Goal: Communication & Community: Answer question/provide support

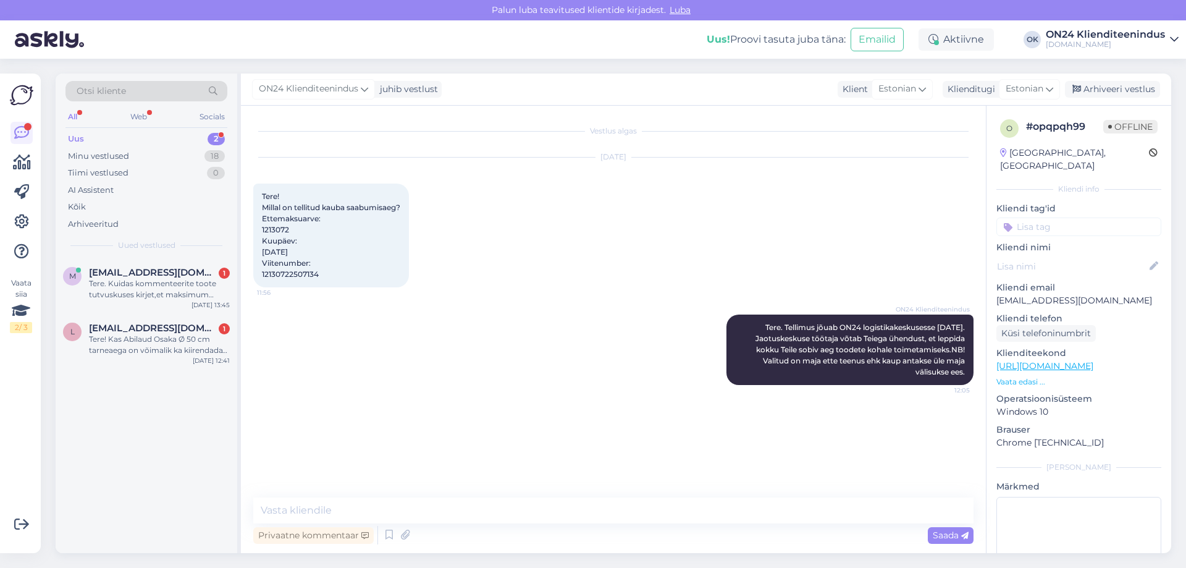
click at [151, 137] on div "Uus 2" at bounding box center [147, 138] width 162 height 17
click at [154, 326] on span "[EMAIL_ADDRESS][DOMAIN_NAME]" at bounding box center [153, 328] width 129 height 11
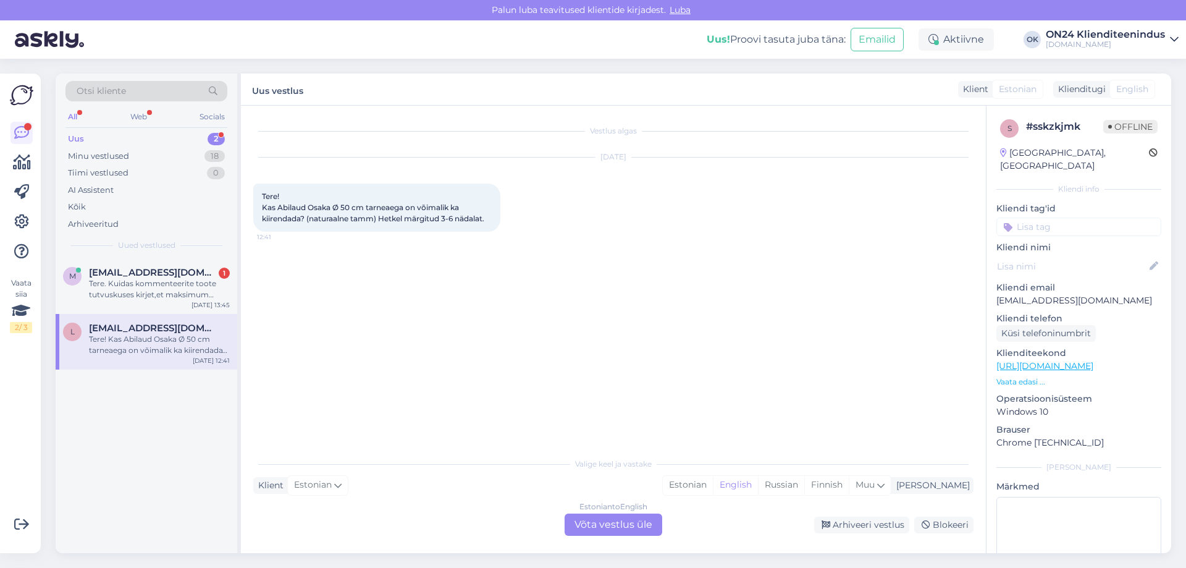
click at [1013, 376] on p "Vaata edasi ..." at bounding box center [1079, 381] width 165 height 11
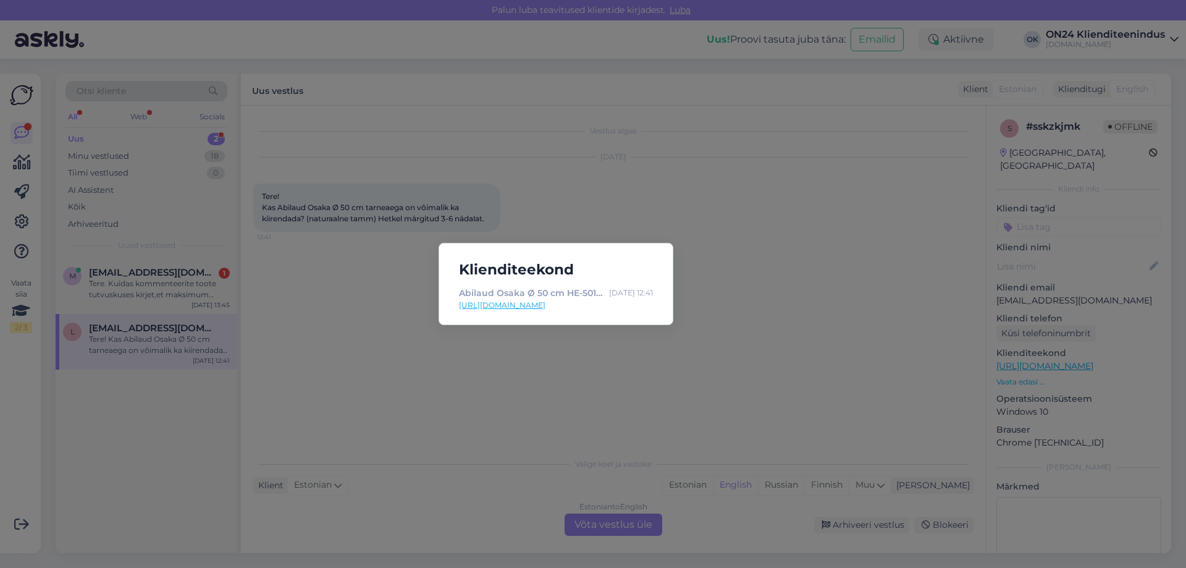
click at [584, 307] on link "[URL][DOMAIN_NAME]" at bounding box center [556, 305] width 194 height 11
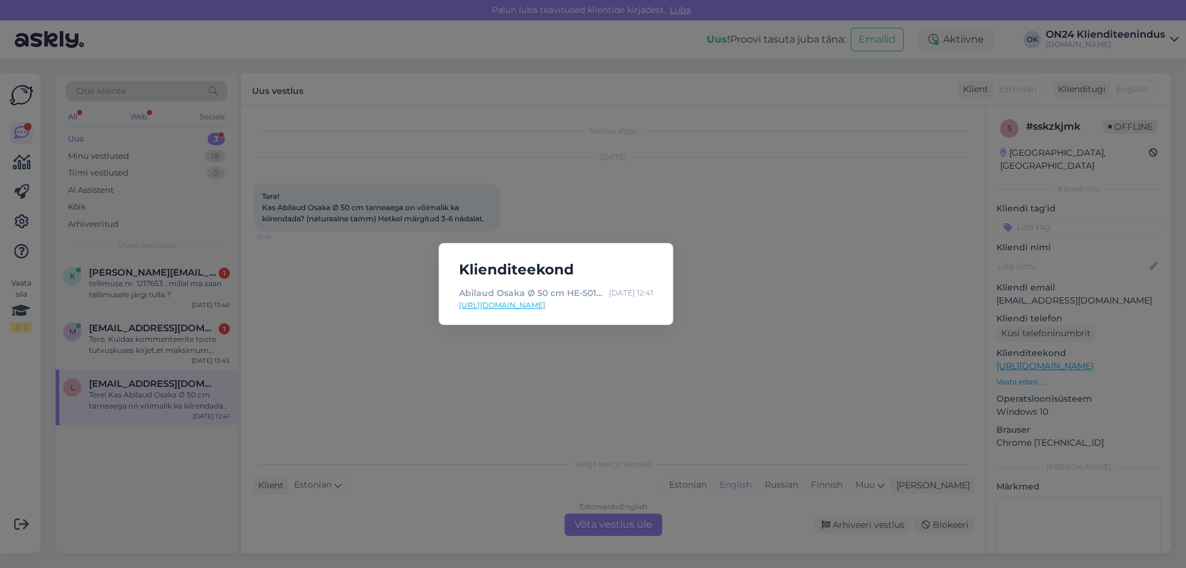
click at [535, 377] on div "Klienditeekond Abilaud Osaka Ø 50 cm HE-501082 - [DOMAIN_NAME] Sisustuskaubamaj…" at bounding box center [593, 284] width 1186 height 568
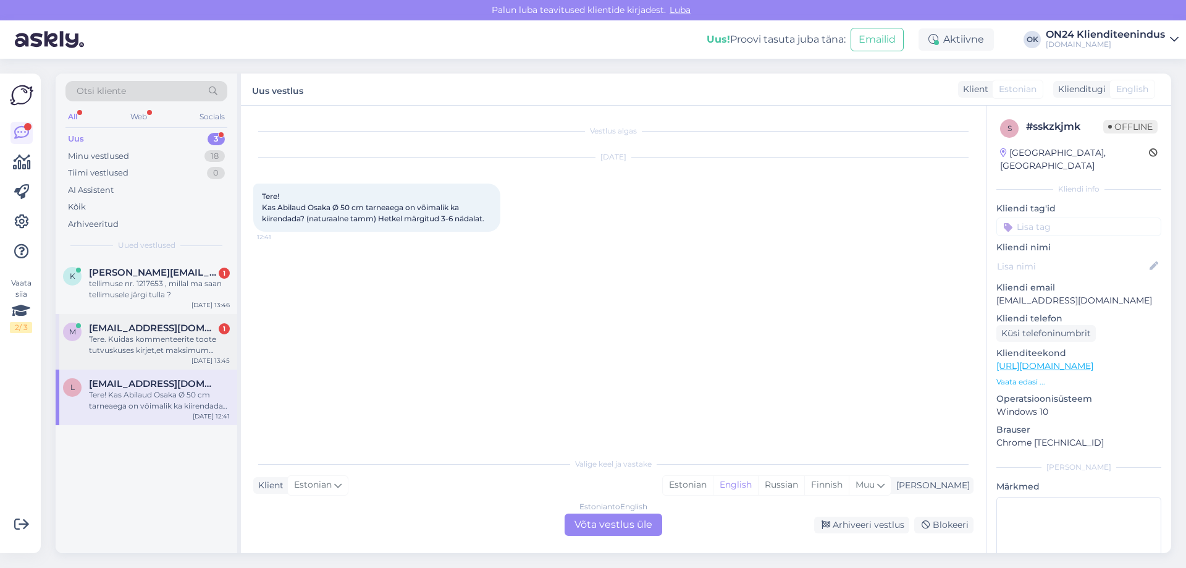
click at [174, 352] on div "Tere. Kuidas kommenteerite toote tutvuskuses kirjet,et maksimum kandevõime 70 k…" at bounding box center [159, 345] width 141 height 22
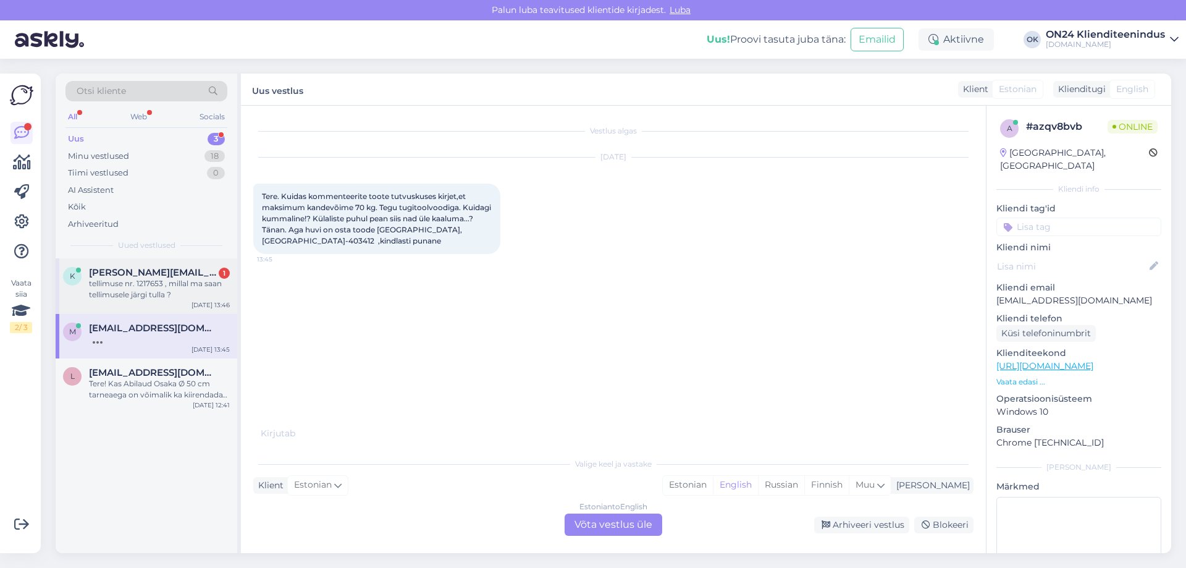
click at [173, 278] on div "tellimuse nr. 1217653 , millal ma saan tellimusele järgi tulla ?" at bounding box center [159, 289] width 141 height 22
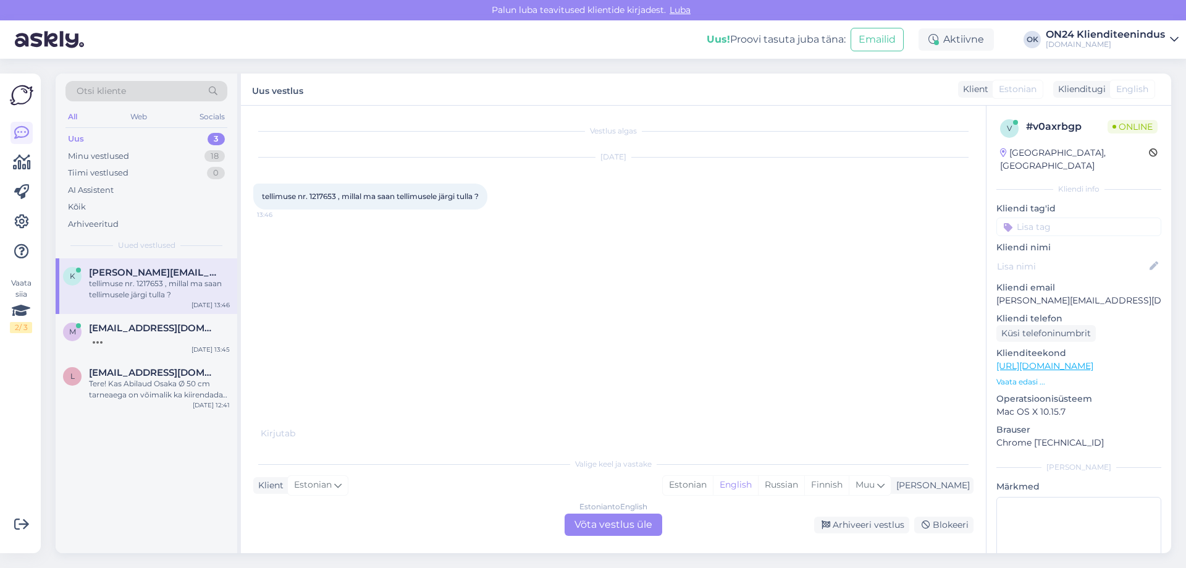
click at [331, 195] on span "tellimuse nr. 1217653 , millal ma saan tellimusele järgi tulla ?" at bounding box center [370, 196] width 217 height 9
copy span "1217653"
click at [713, 488] on div "Estonian" at bounding box center [688, 485] width 50 height 19
click at [637, 519] on div "Estonian to Estonian Võta vestlus üle" at bounding box center [614, 525] width 98 height 22
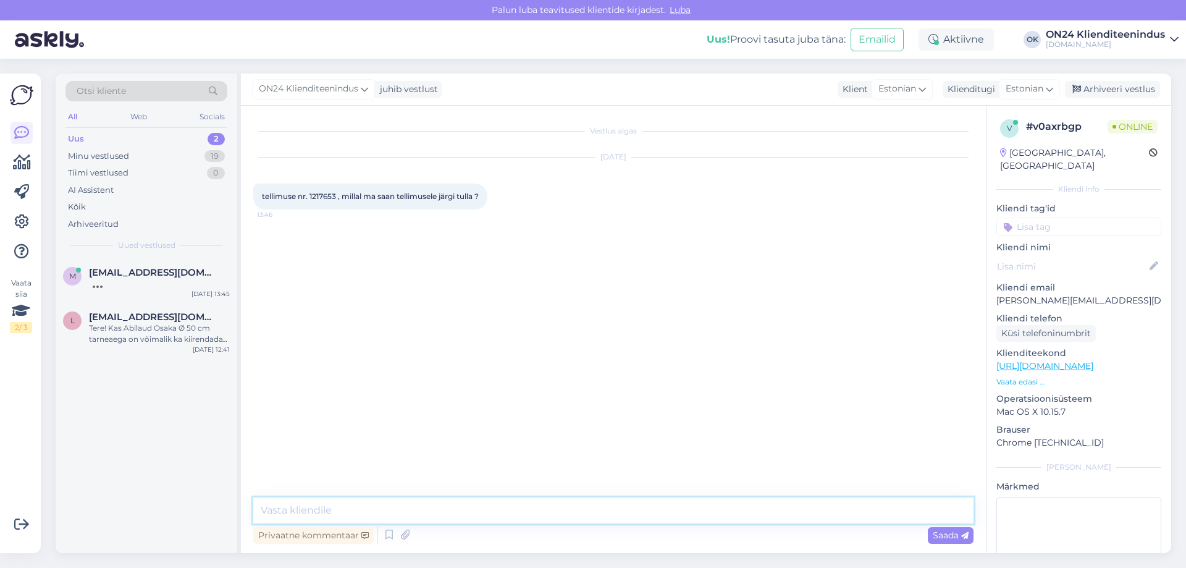
click at [293, 504] on textarea at bounding box center [613, 510] width 721 height 26
type textarea "Tere."
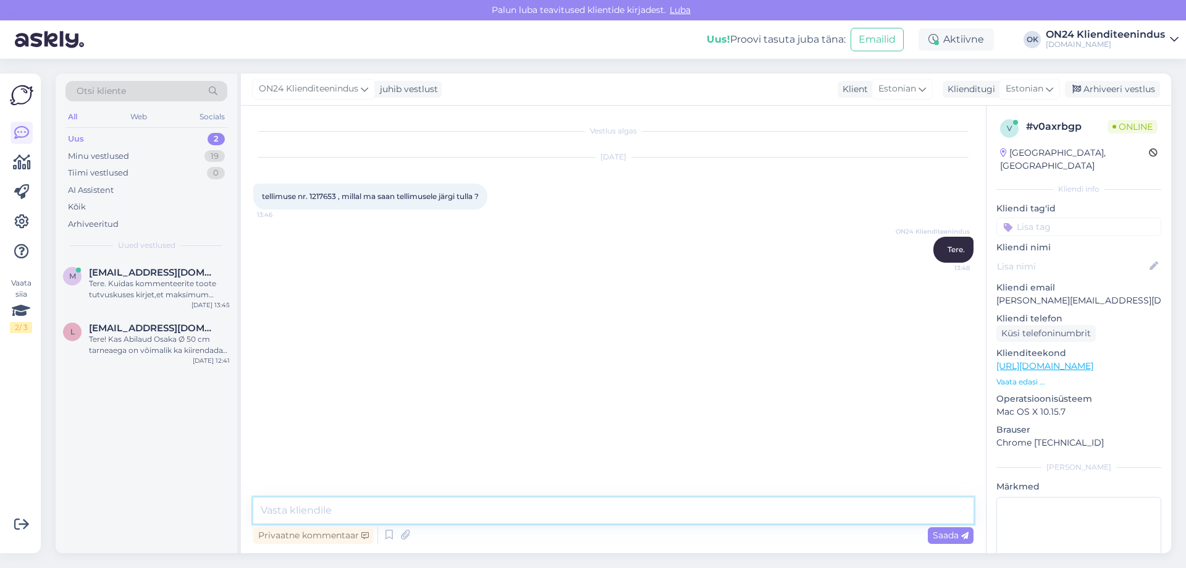
paste textarea "Kaubale on võimalik järele tulla ON24 jaotuskeskusesse alates [DATE] kella 10:0…"
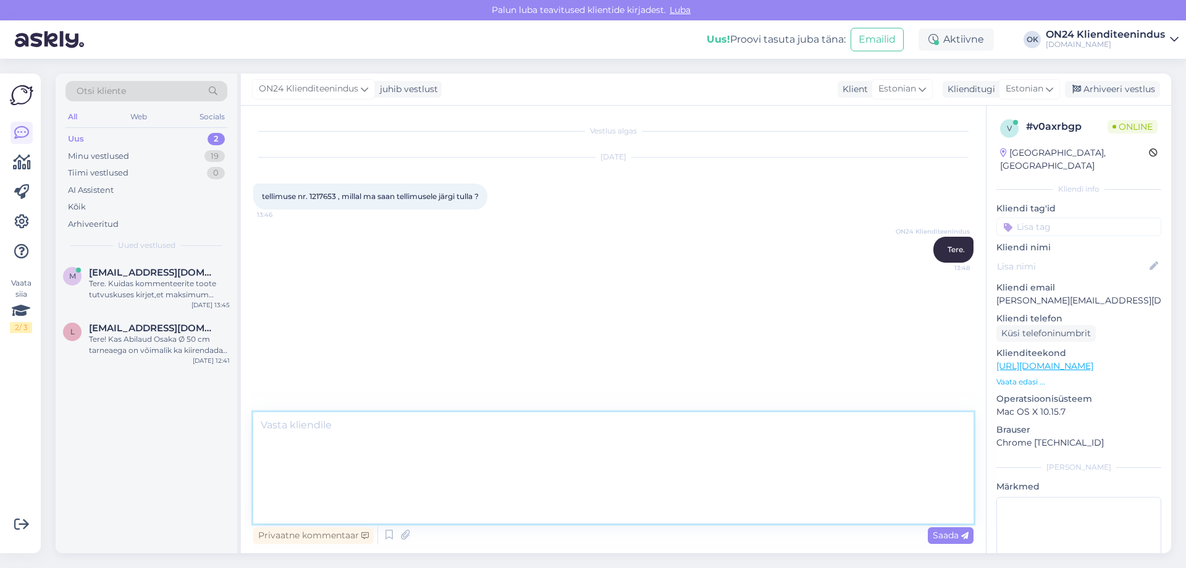
type textarea "Kaubale on võimalik järele tulla ON24 jaotuskeskusesse alates [DATE] kella 10:0…"
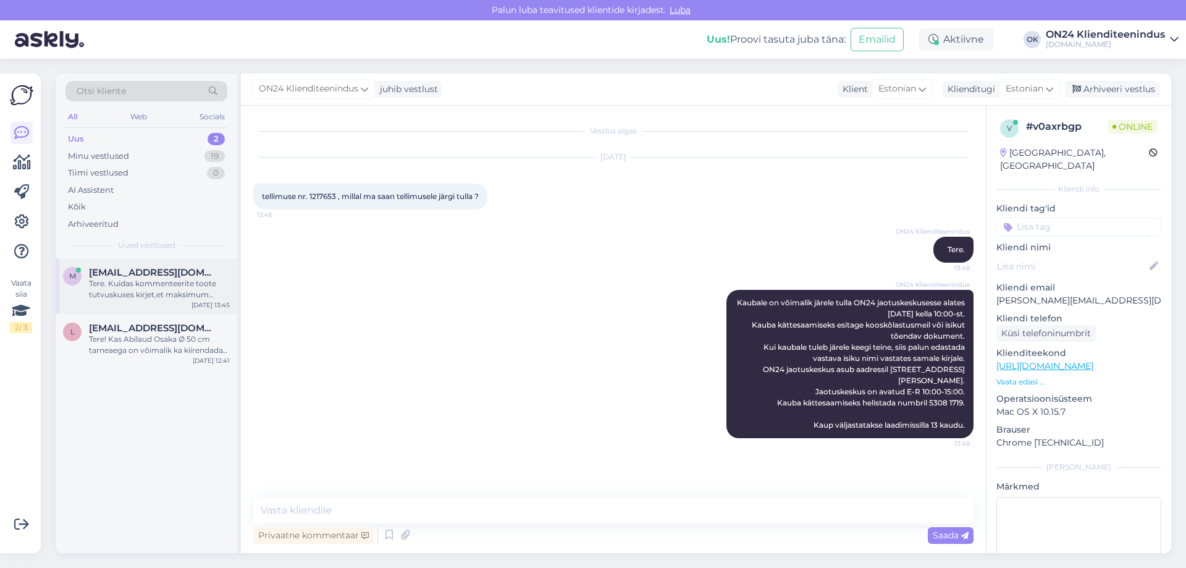
click at [186, 303] on div "m [EMAIL_ADDRESS][DOMAIN_NAME] Tere. Kuidas kommenteerite toote tutvuskuses kir…" at bounding box center [147, 286] width 182 height 56
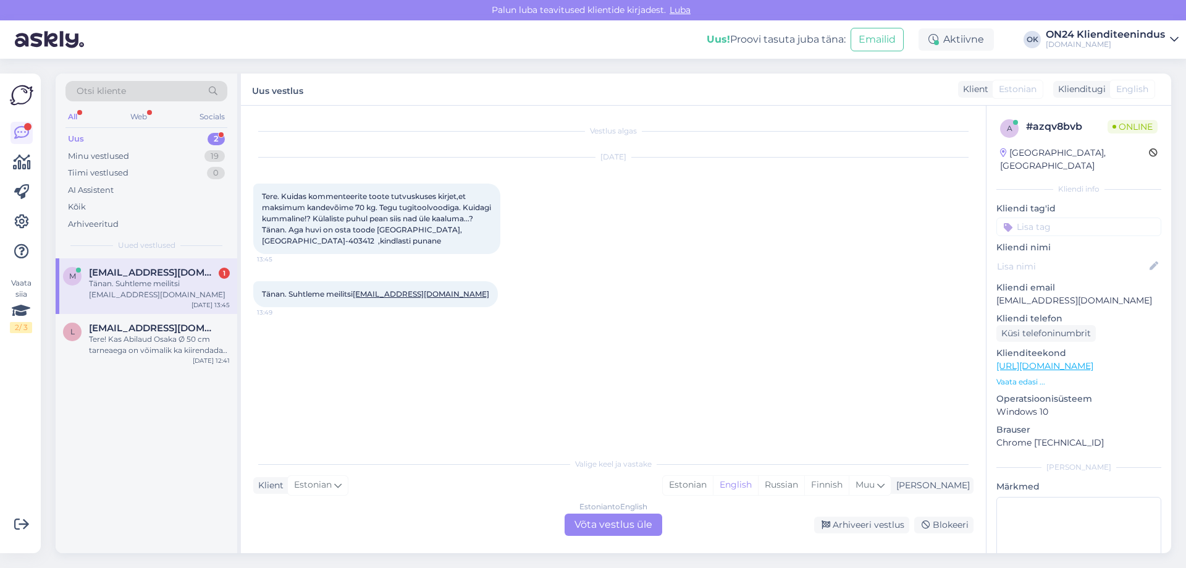
click at [1020, 376] on p "Vaata edasi ..." at bounding box center [1079, 381] width 165 height 11
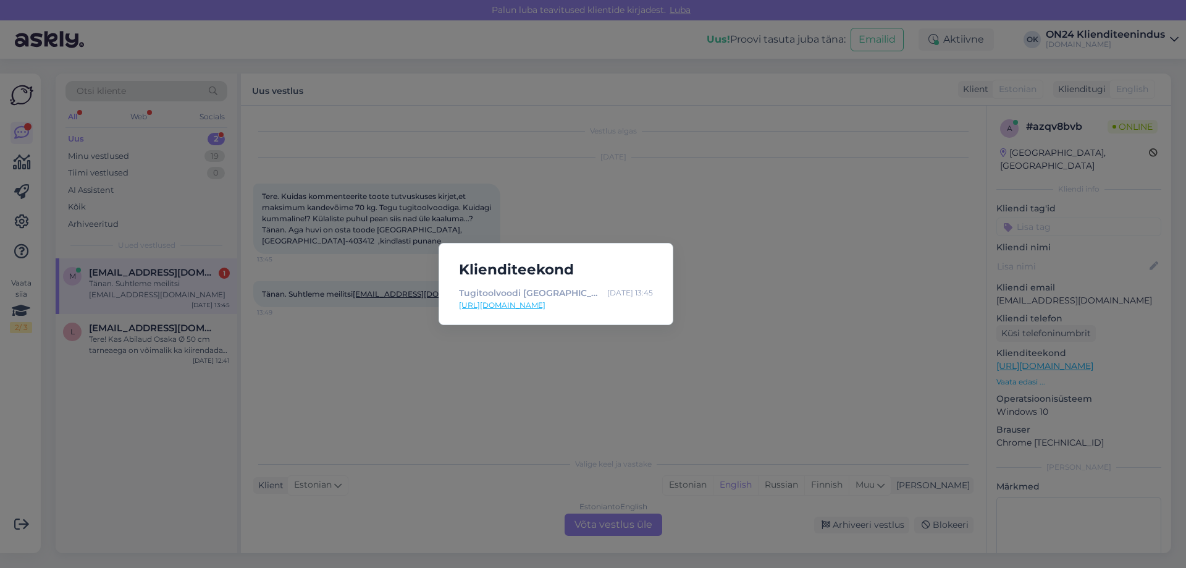
click at [546, 306] on link "[URL][DOMAIN_NAME]" at bounding box center [556, 305] width 194 height 11
click at [347, 356] on div "Klienditeekond Tugitoolvoodi [GEOGRAPHIC_DATA] [GEOGRAPHIC_DATA]-403412 - [DOMA…" at bounding box center [593, 284] width 1186 height 568
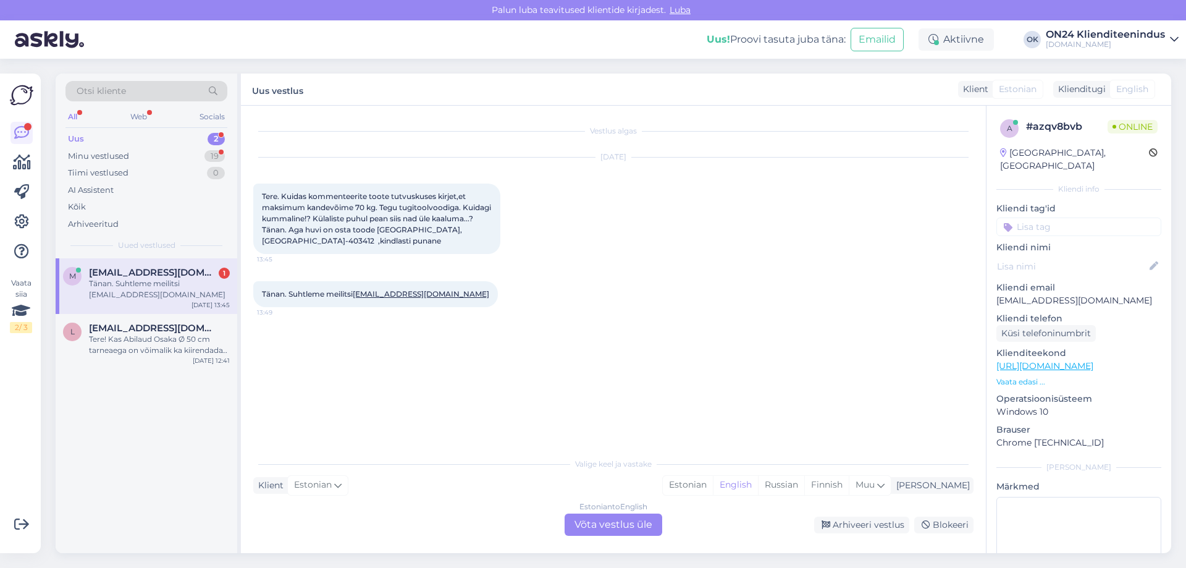
click at [177, 297] on div "Tänan. Suhtleme meilitsi [EMAIL_ADDRESS][DOMAIN_NAME]" at bounding box center [159, 289] width 141 height 22
click at [142, 161] on div "Minu vestlused 19" at bounding box center [147, 156] width 162 height 17
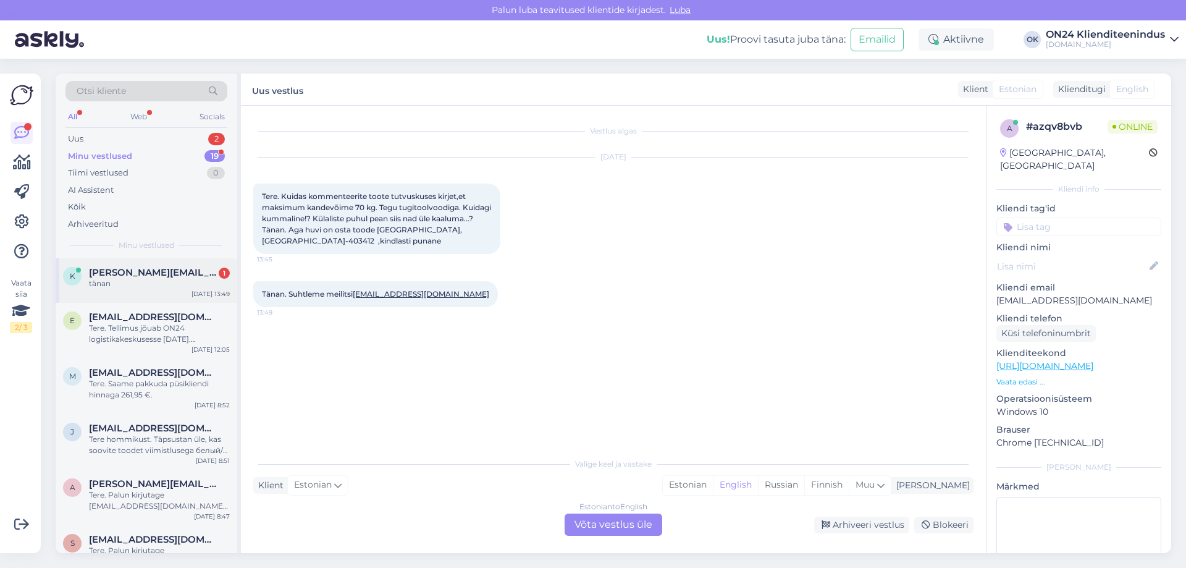
click at [175, 280] on div "tänan" at bounding box center [159, 283] width 141 height 11
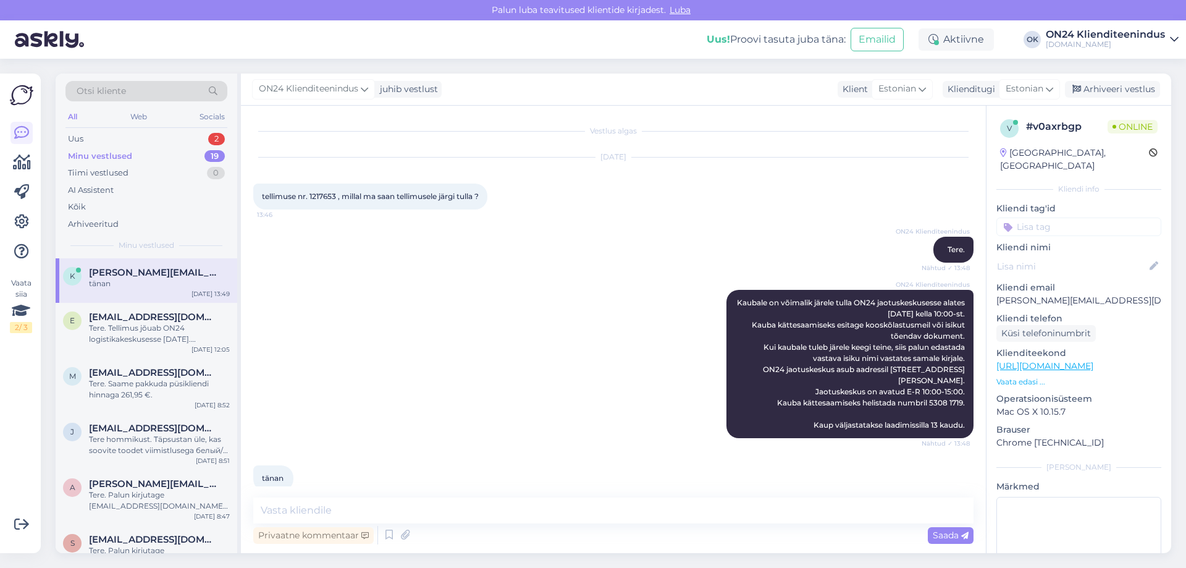
scroll to position [19, 0]
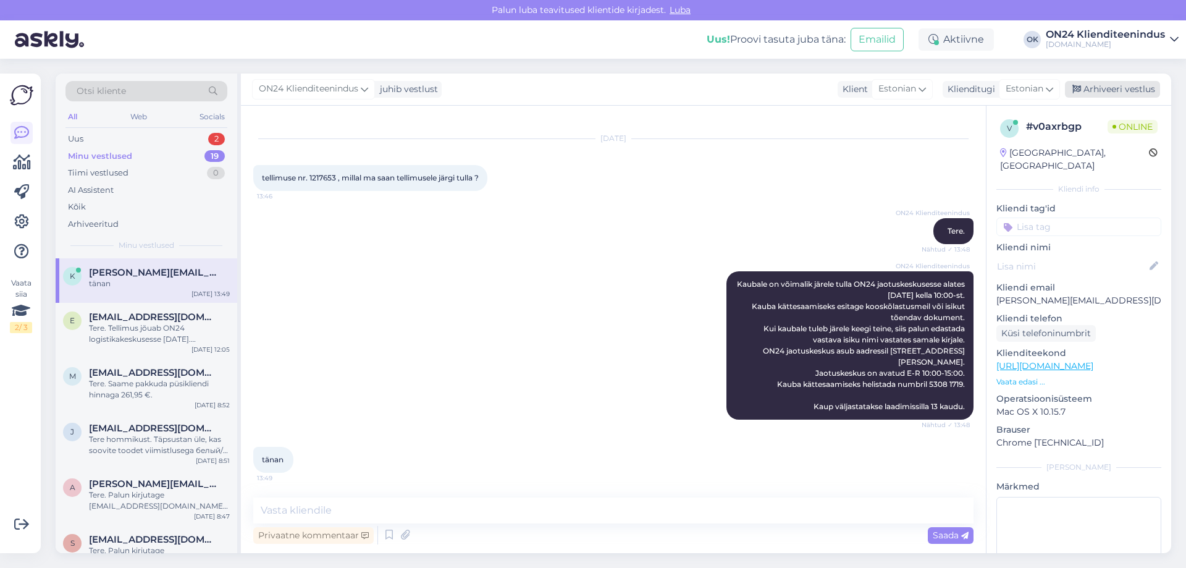
click at [1112, 88] on div "Arhiveeri vestlus" at bounding box center [1112, 89] width 95 height 17
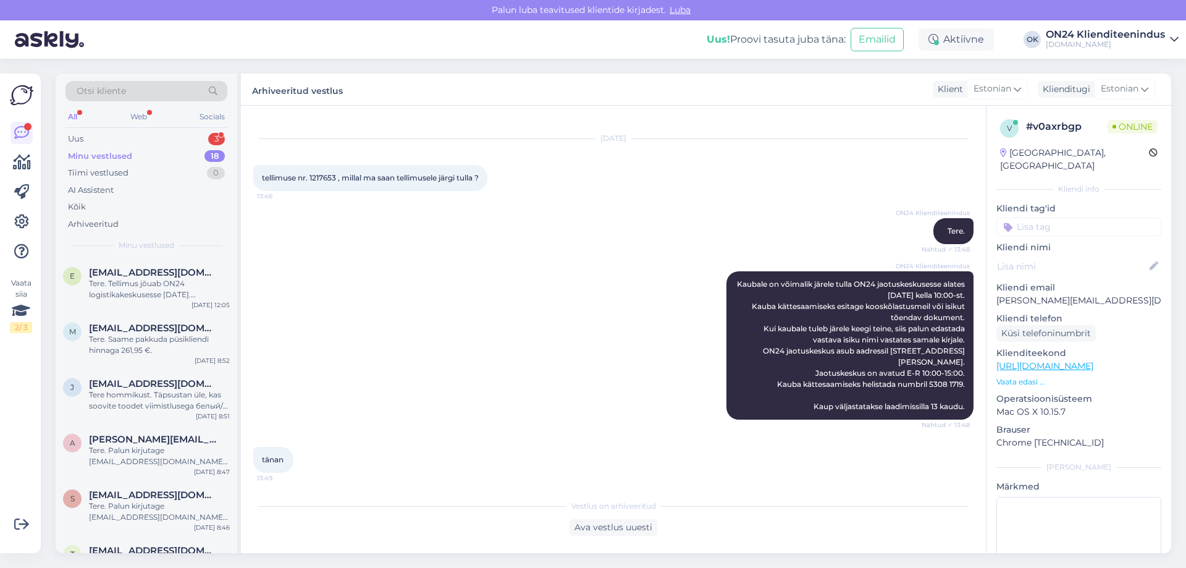
scroll to position [87, 0]
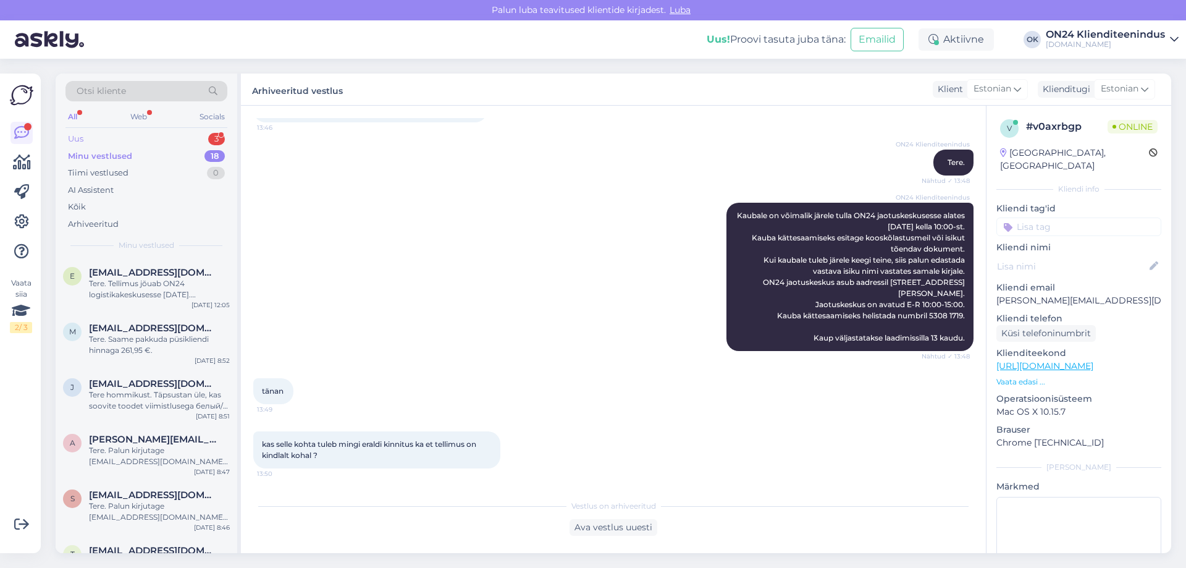
click at [176, 135] on div "Uus 3" at bounding box center [147, 138] width 162 height 17
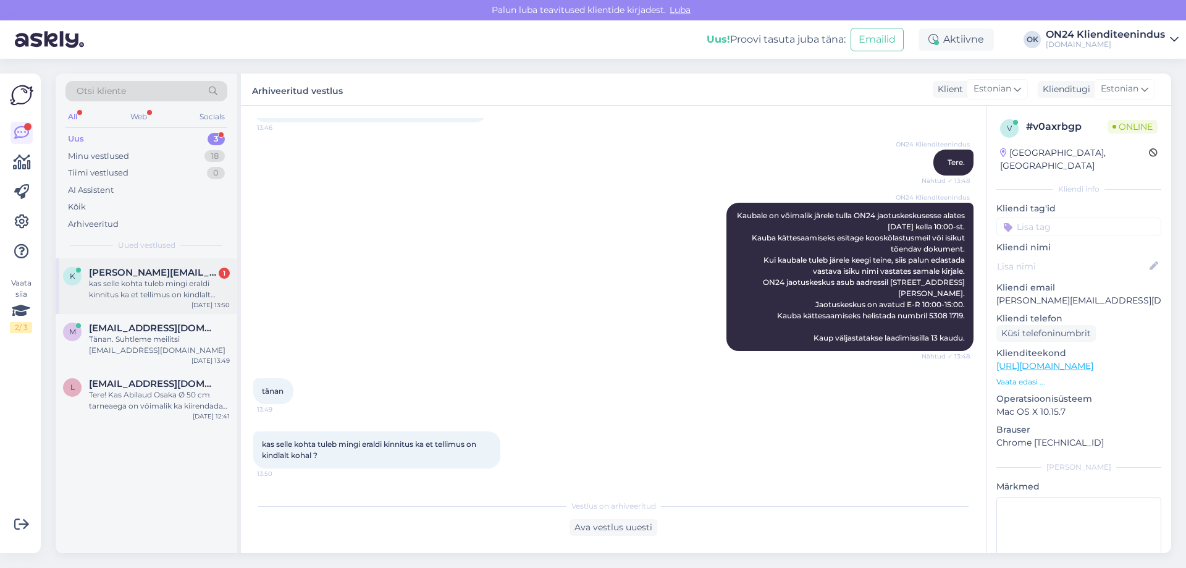
click at [196, 274] on span "[PERSON_NAME][EMAIL_ADDRESS][DOMAIN_NAME]" at bounding box center [153, 272] width 129 height 11
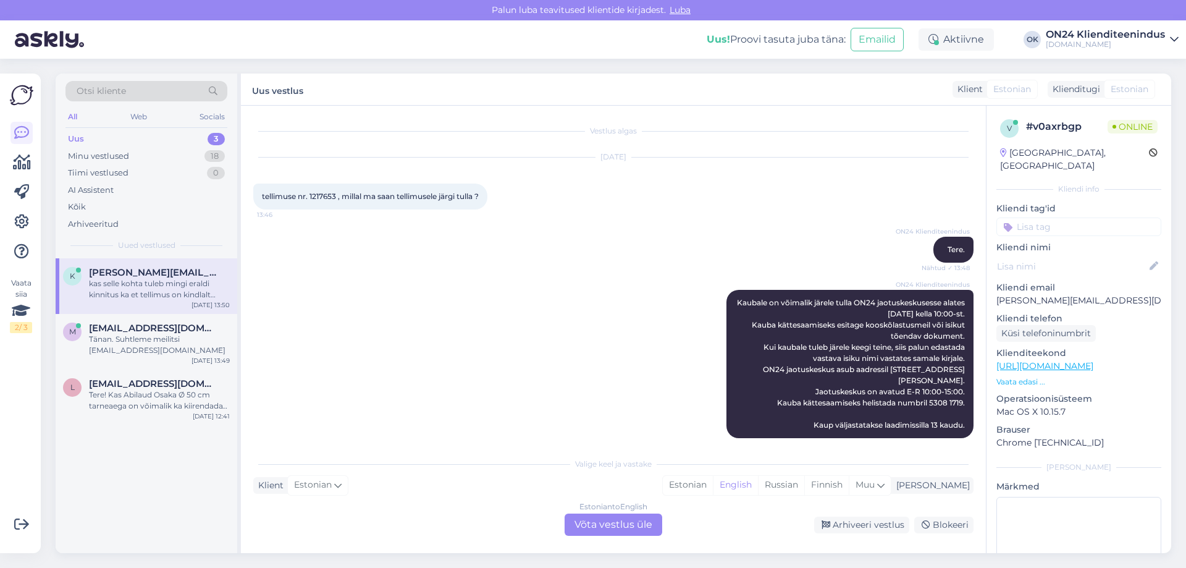
scroll to position [129, 0]
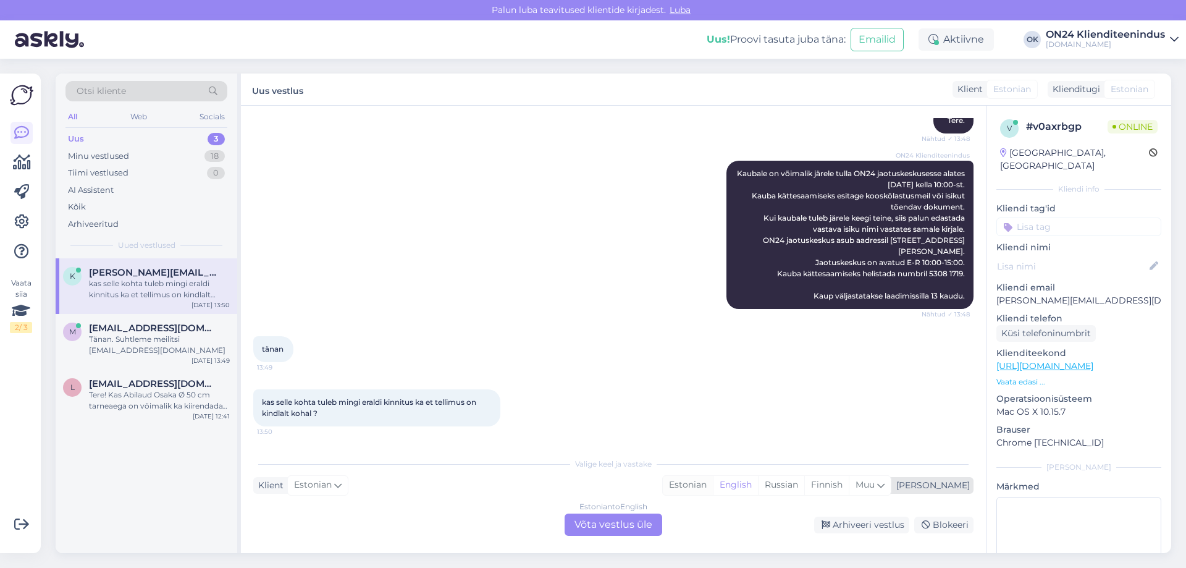
click at [713, 484] on div "Estonian" at bounding box center [688, 485] width 50 height 19
click at [626, 522] on div "Estonian to Estonian Võta vestlus üle" at bounding box center [614, 525] width 98 height 22
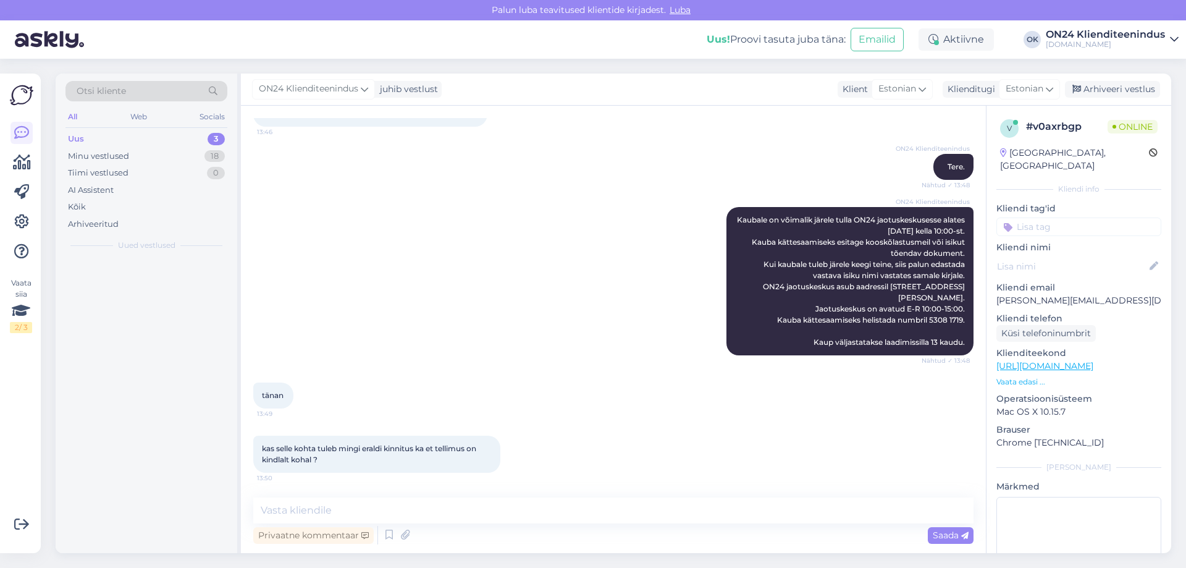
scroll to position [83, 0]
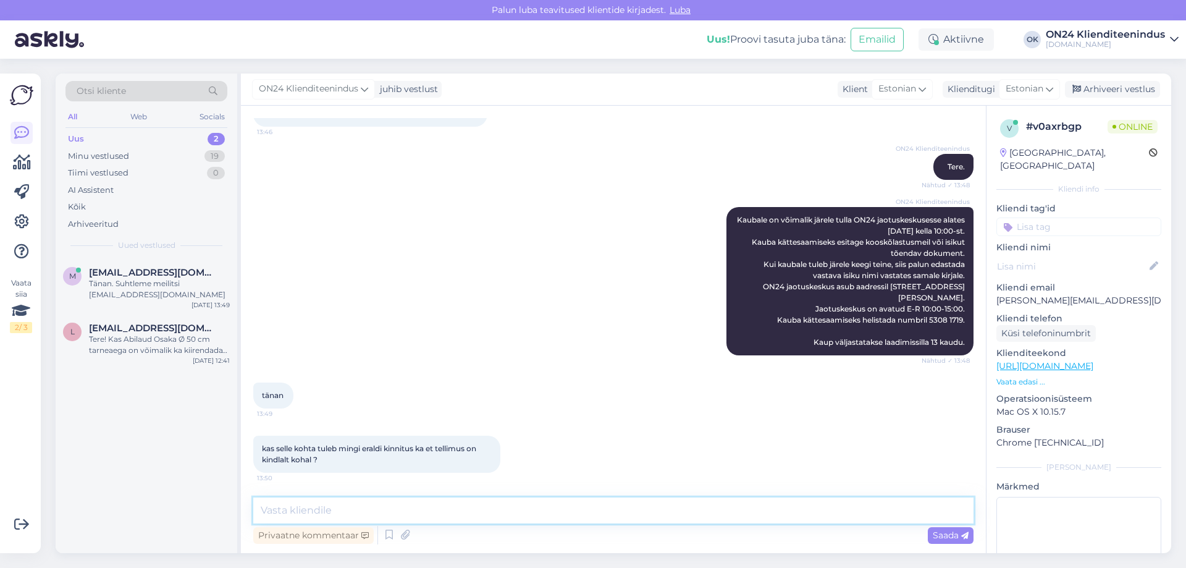
click at [581, 511] on textarea at bounding box center [613, 510] width 721 height 26
type textarea "[PERSON_NAME] poolt saadetakse kiri, et tellimus jõudis lattu."
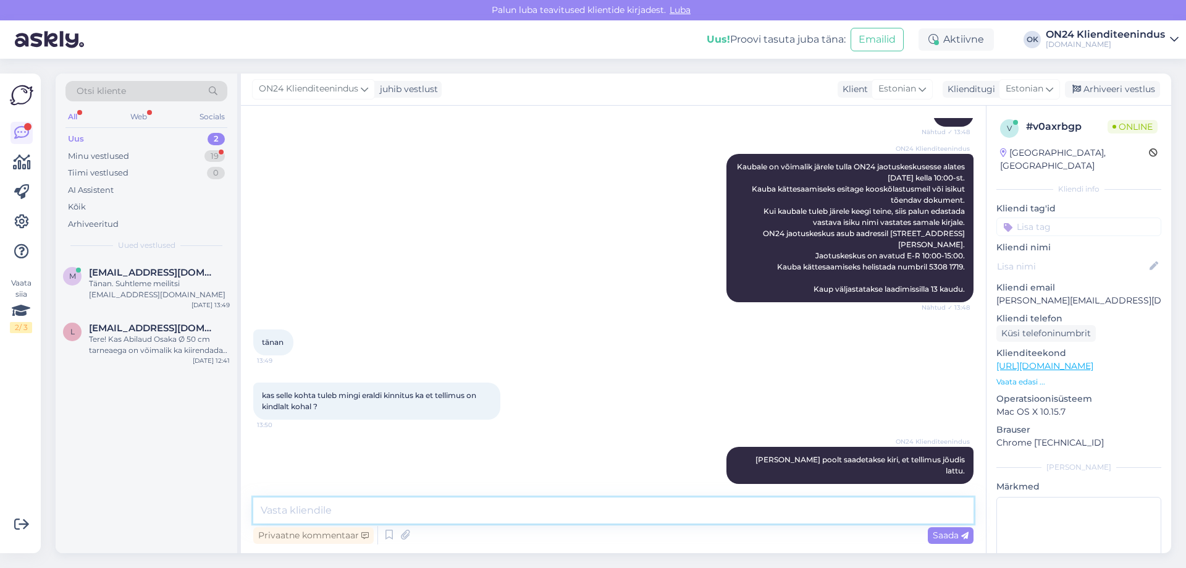
scroll to position [189, 0]
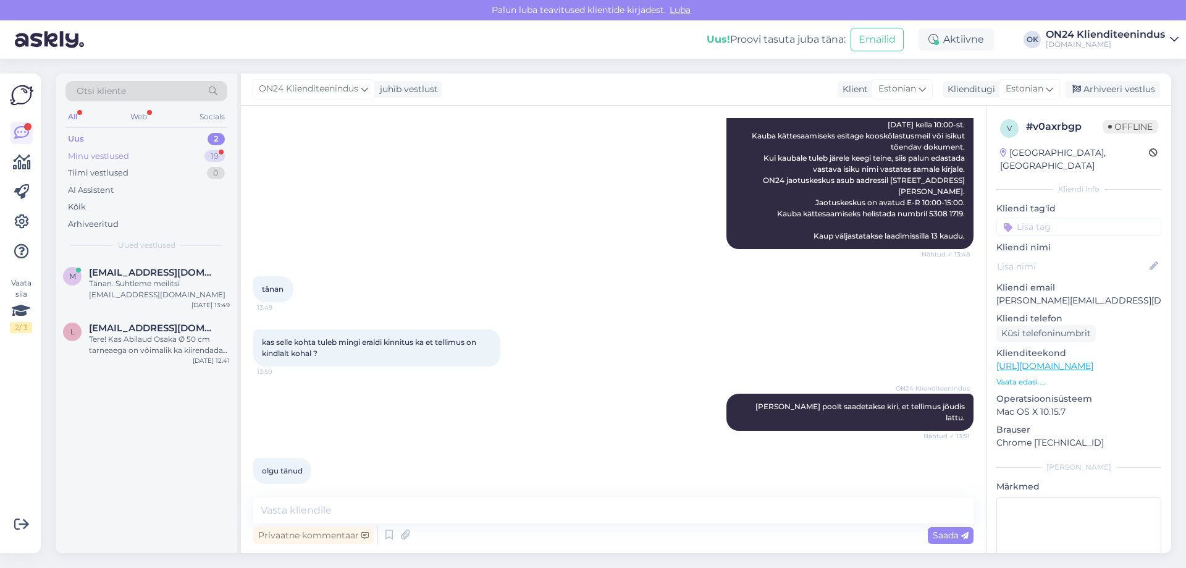
click at [145, 158] on div "Minu vestlused 19" at bounding box center [147, 156] width 162 height 17
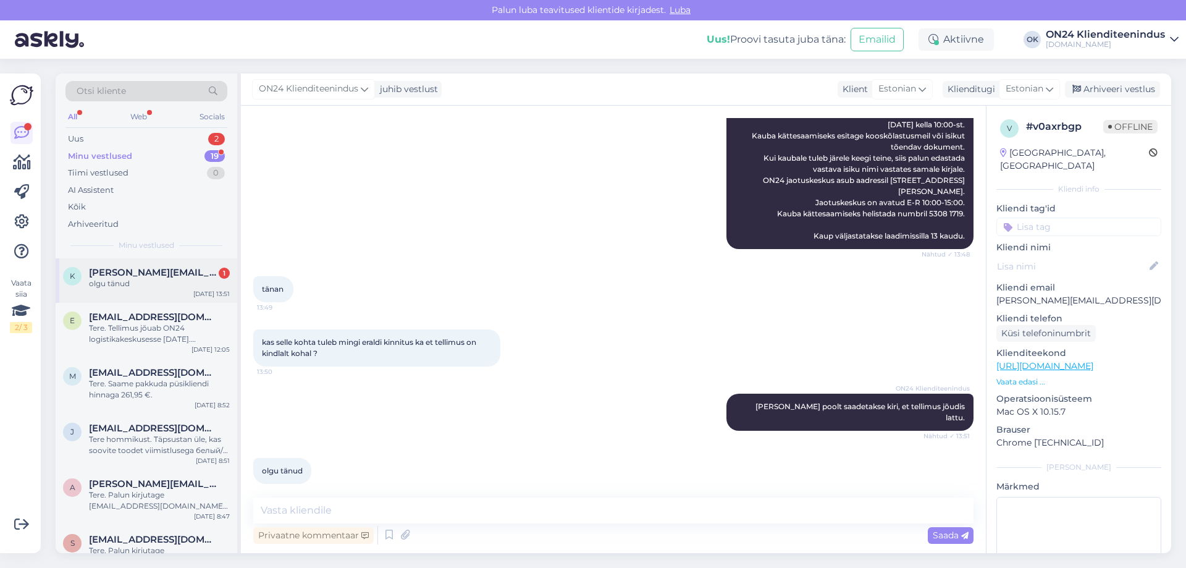
click at [153, 284] on div "olgu tänud" at bounding box center [159, 283] width 141 height 11
click at [158, 142] on div "Uus 4" at bounding box center [147, 138] width 162 height 17
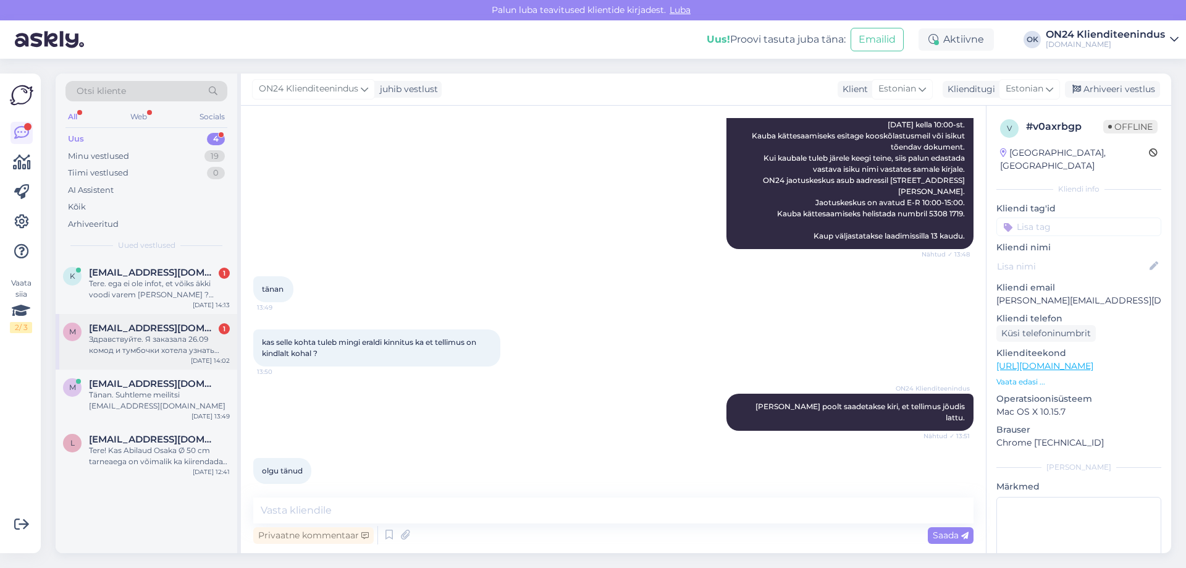
click at [177, 337] on div "Здравствуйте. Я заказала 26.09 комод и тумбочки хотела узнать когда они будут д…" at bounding box center [159, 345] width 141 height 22
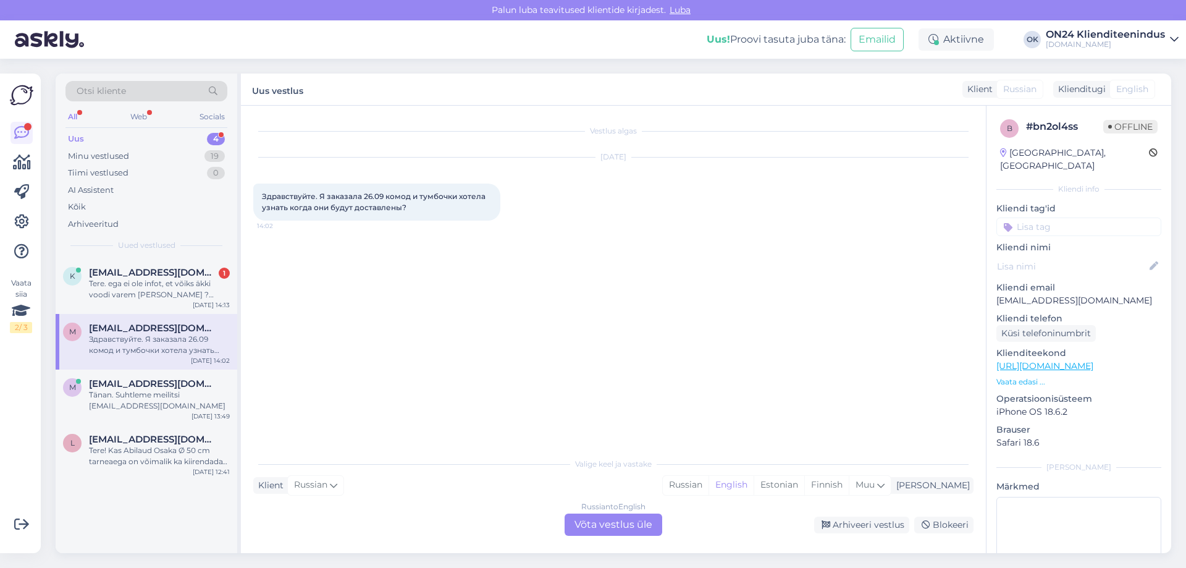
click at [1056, 294] on p "[EMAIL_ADDRESS][DOMAIN_NAME]" at bounding box center [1079, 300] width 165 height 13
copy p "[EMAIL_ADDRESS][DOMAIN_NAME]"
click at [805, 488] on div "Estonian" at bounding box center [779, 485] width 51 height 19
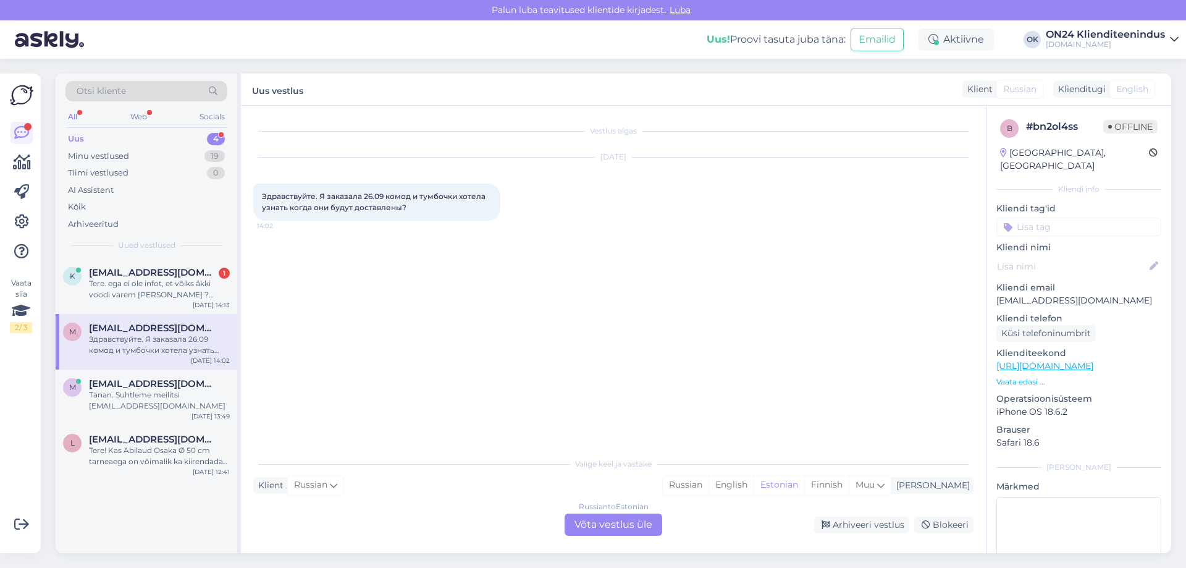
click at [626, 531] on div "Russian to Estonian Võta vestlus üle" at bounding box center [614, 525] width 98 height 22
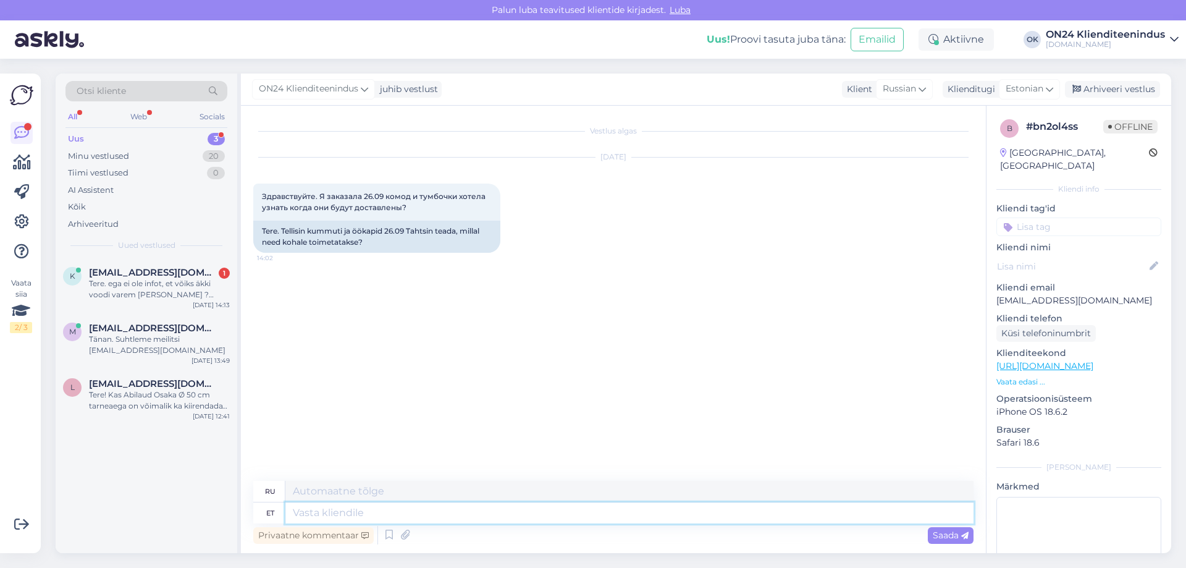
click at [502, 514] on textarea at bounding box center [629, 512] width 688 height 21
type textarea "Tere."
type textarea "Привет."
paste textarea "Tellimus jõuab ON24 logistikakeskusesse [DATE]. Jaotuskeskuse töötaja võtab Tei…"
type textarea "Tere. Tellimus jõuab ON24 logistikakeskusesse [DATE]. Jaotuskeskuse töötaja võt…"
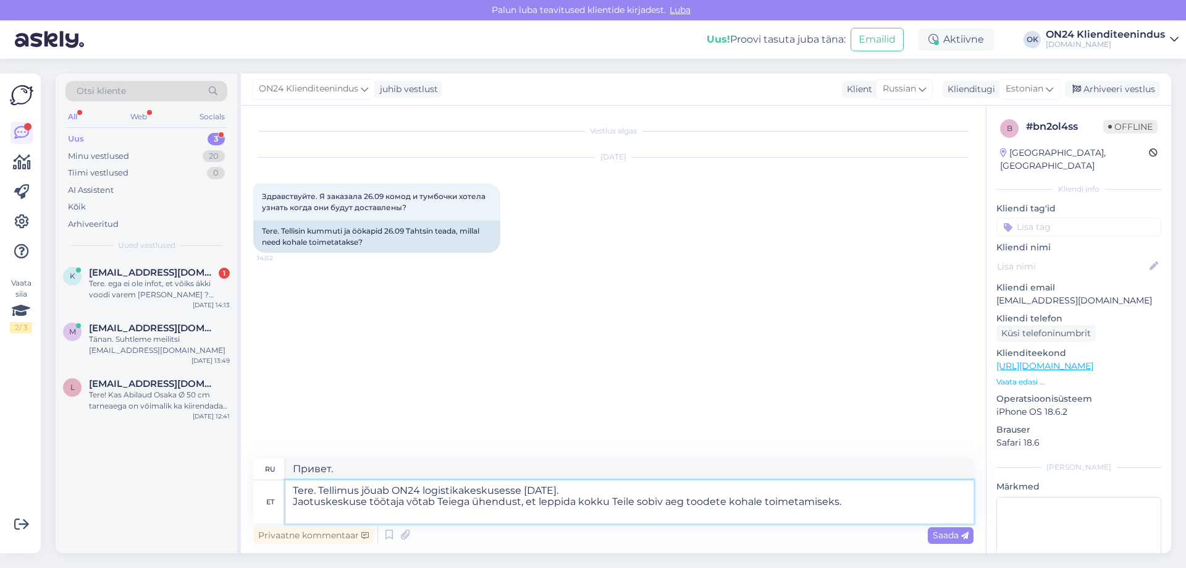
type textarea "Здравствуйте. Заказ прибудет в логистический центр ON24 [DATE]. Сотрудник распр…"
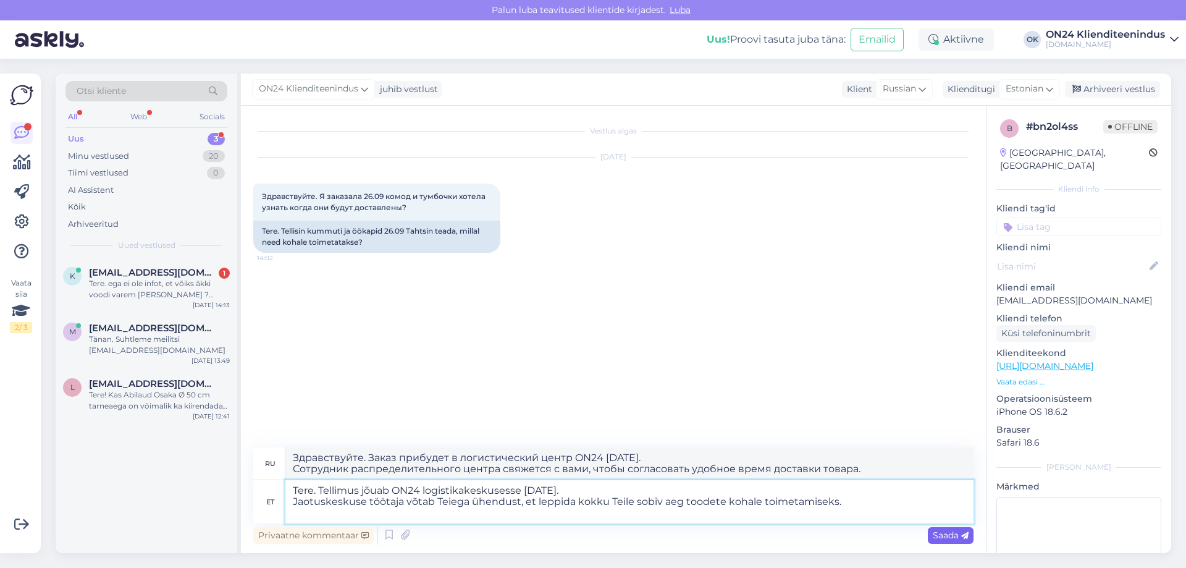
type textarea "Tere. Tellimus jõuab ON24 logistikakeskusesse [DATE]. Jaotuskeskuse töötaja võt…"
click at [971, 536] on div "Saada" at bounding box center [951, 535] width 46 height 17
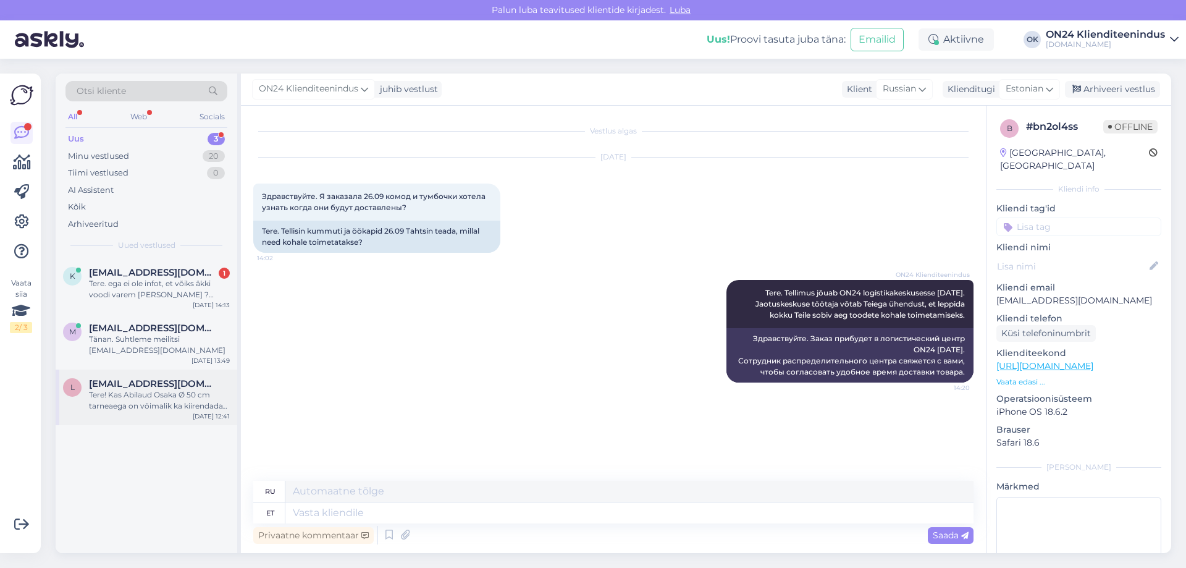
click at [154, 385] on span "[EMAIL_ADDRESS][DOMAIN_NAME]" at bounding box center [153, 383] width 129 height 11
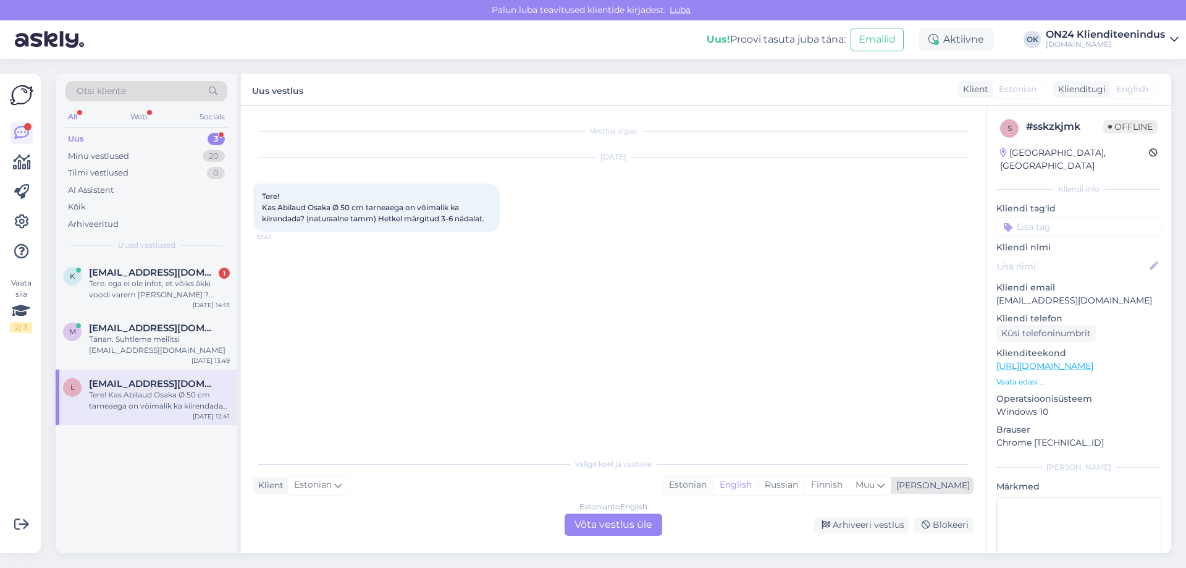
click at [713, 487] on div "Estonian" at bounding box center [688, 485] width 50 height 19
click at [629, 525] on div "Estonian to Estonian Võta vestlus üle" at bounding box center [614, 525] width 98 height 22
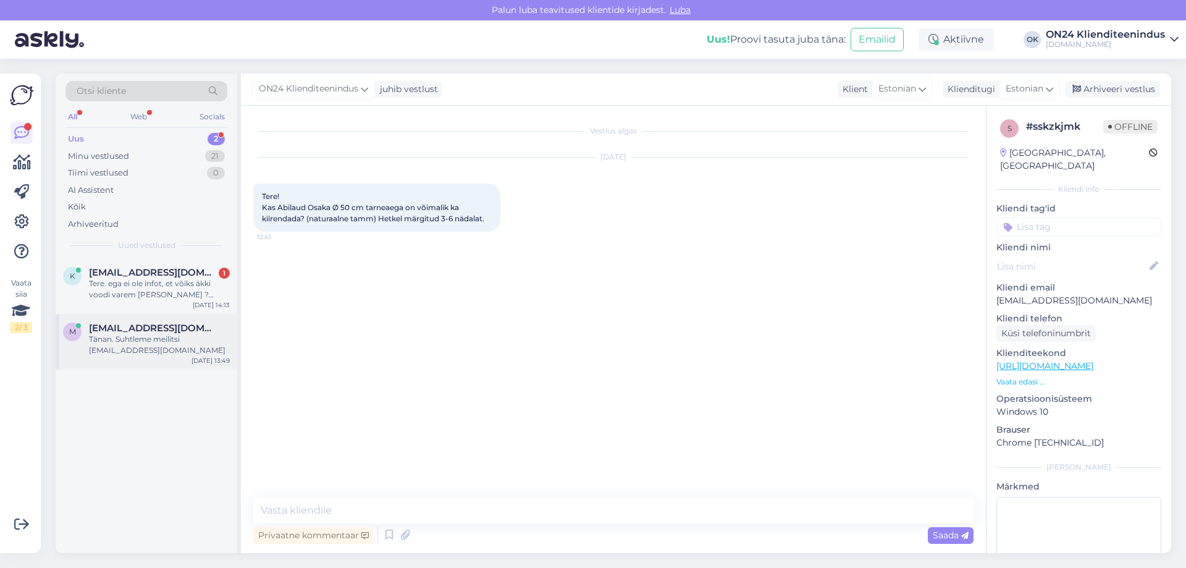
click at [132, 349] on div "Tänan. Suhtleme meilitsi [EMAIL_ADDRESS][DOMAIN_NAME]" at bounding box center [159, 345] width 141 height 22
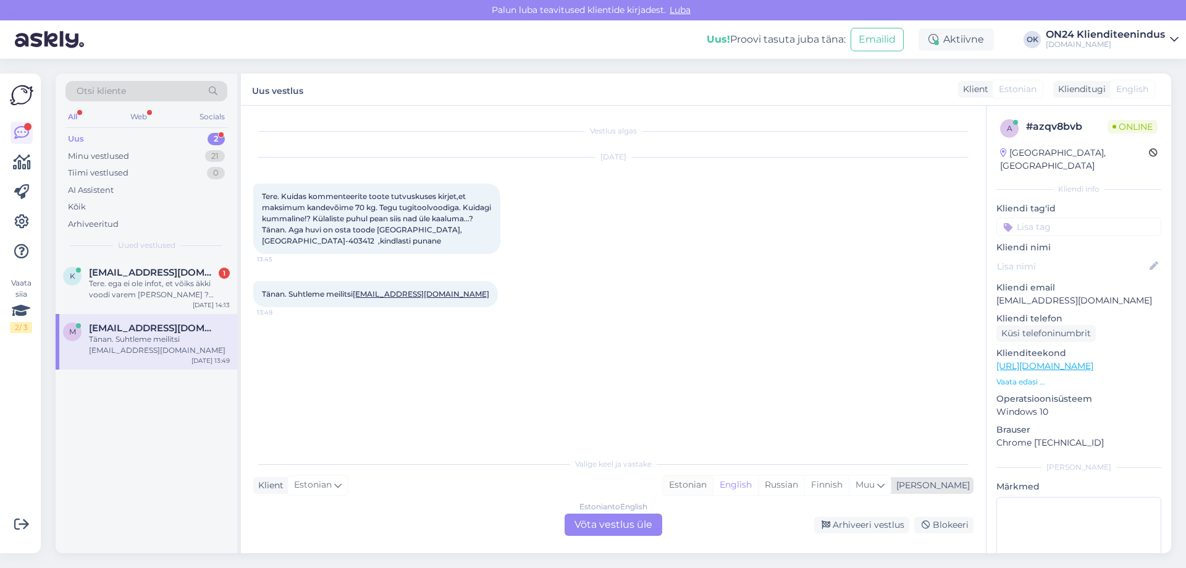
click at [713, 488] on div "Estonian" at bounding box center [688, 485] width 50 height 19
click at [624, 522] on div "Estonian to Estonian Võta vestlus üle" at bounding box center [614, 525] width 98 height 22
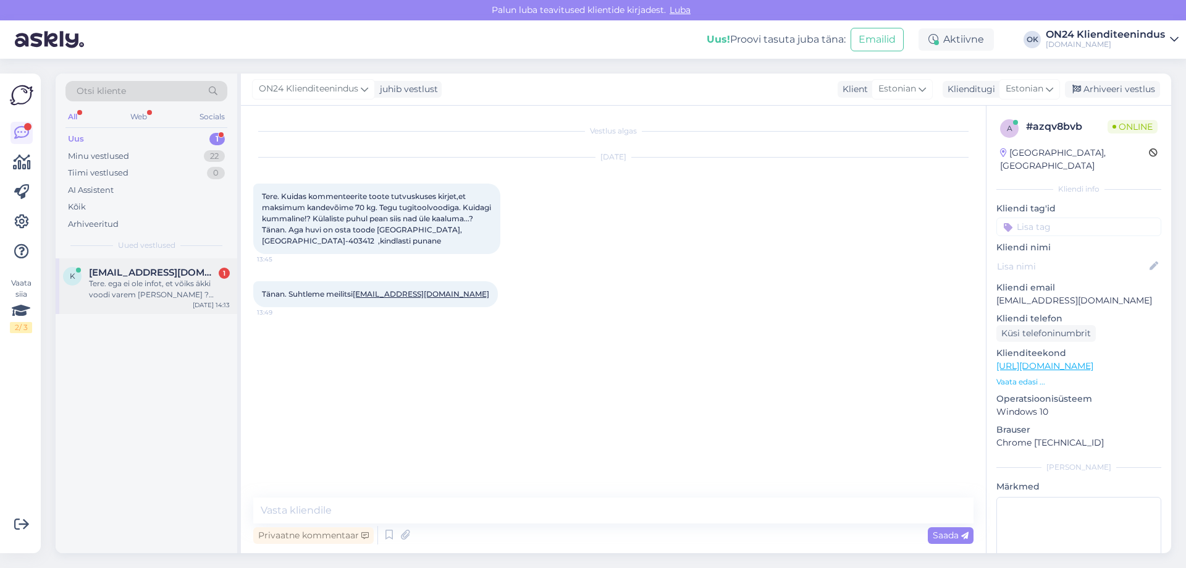
click at [166, 266] on div "k [EMAIL_ADDRESS][DOMAIN_NAME] 1 Tere. ega ei ole infot, et võiks äkki voodi va…" at bounding box center [147, 286] width 182 height 56
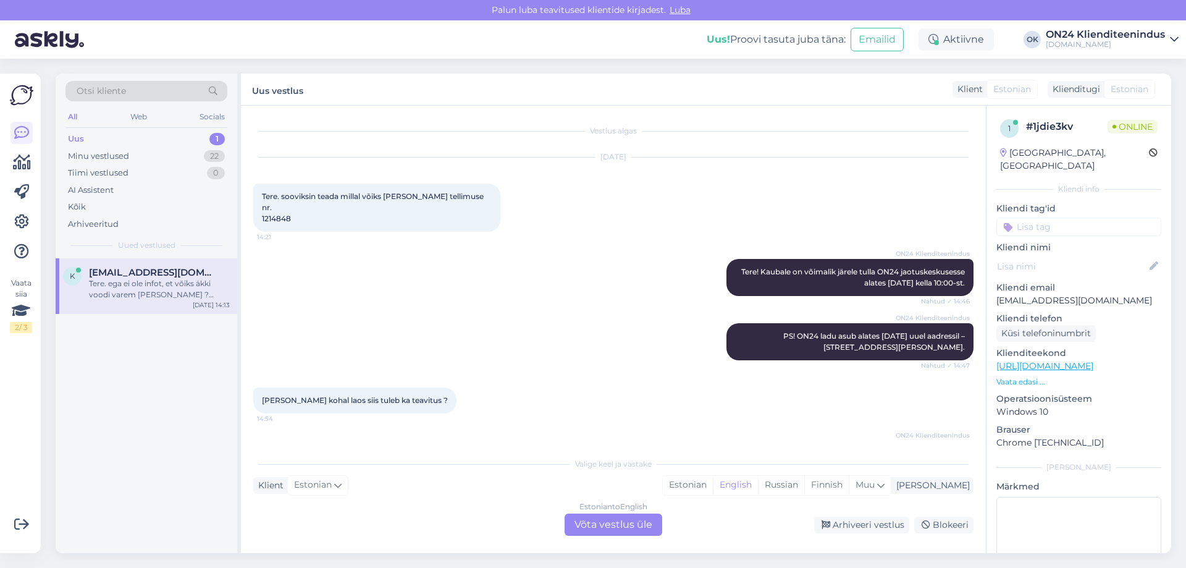
scroll to position [830, 0]
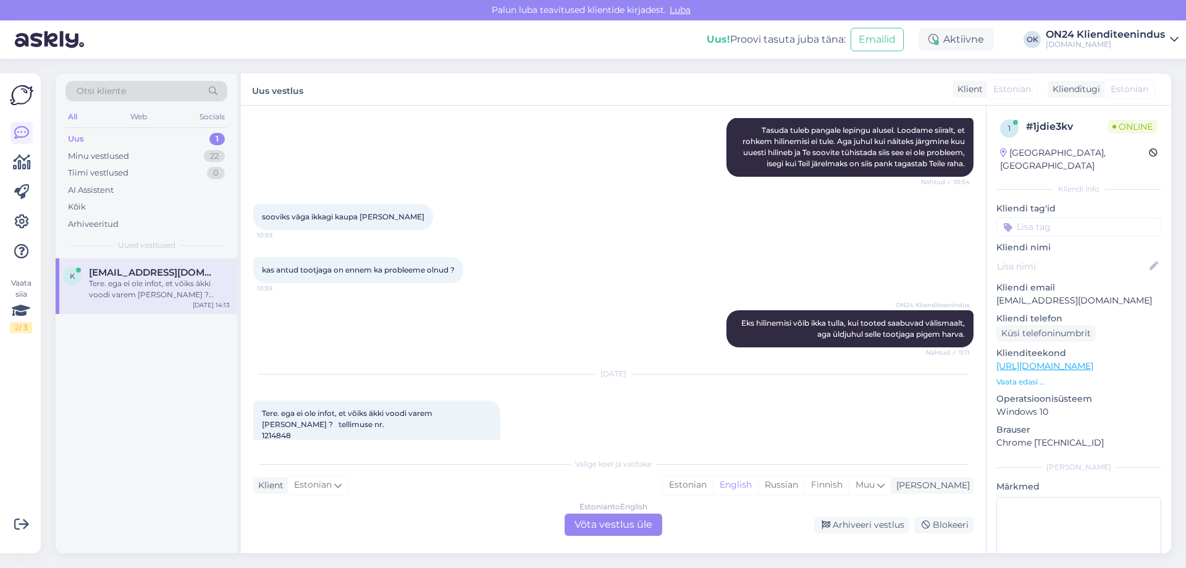
click at [279, 417] on span "Tere. ega ei ole infot, et võiks äkki voodi varem [PERSON_NAME] ? tellimuse nr.…" at bounding box center [348, 424] width 172 height 32
copy div "1214848 14:13"
click at [713, 486] on div "Estonian" at bounding box center [688, 485] width 50 height 19
click at [628, 525] on div "Estonian to Estonian Võta vestlus üle" at bounding box center [614, 525] width 98 height 22
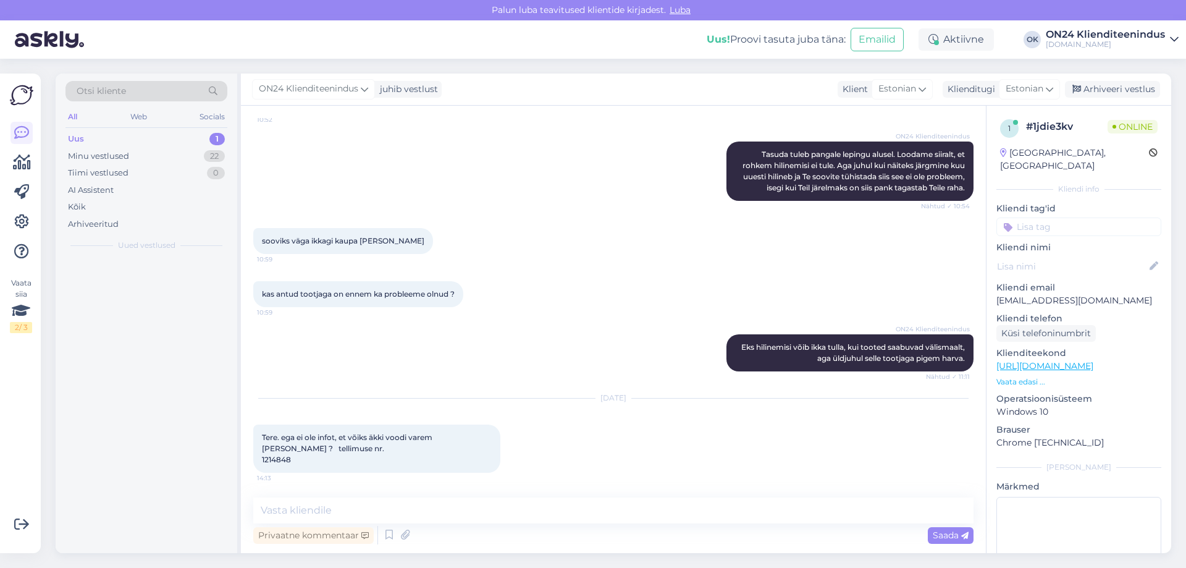
scroll to position [784, 0]
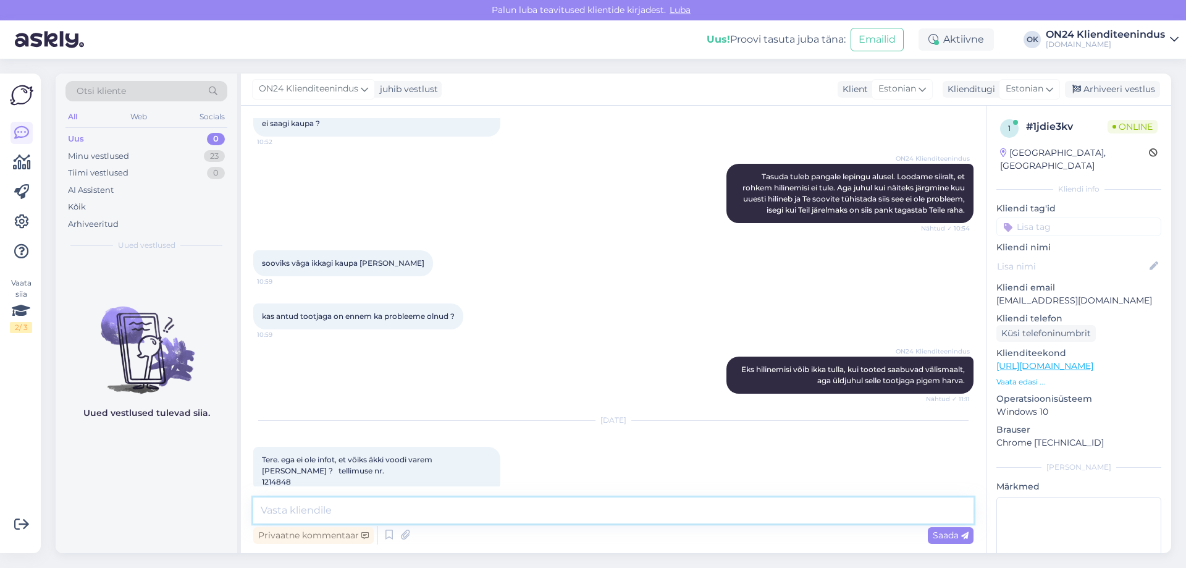
click at [572, 518] on textarea at bounding box center [613, 510] width 721 height 26
type textarea "Tere. Hetkeseisuga on võimalik järele tulla alates [DATE]"
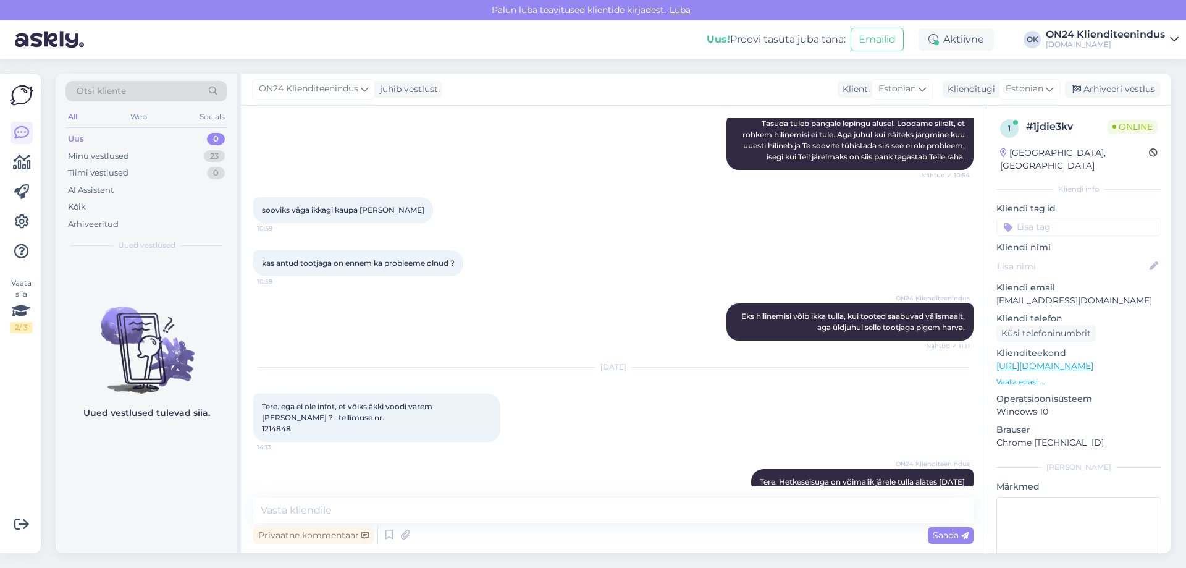
click at [605, 184] on div "sooviks väga ikkagi kaupa [PERSON_NAME] 10:59" at bounding box center [613, 210] width 721 height 53
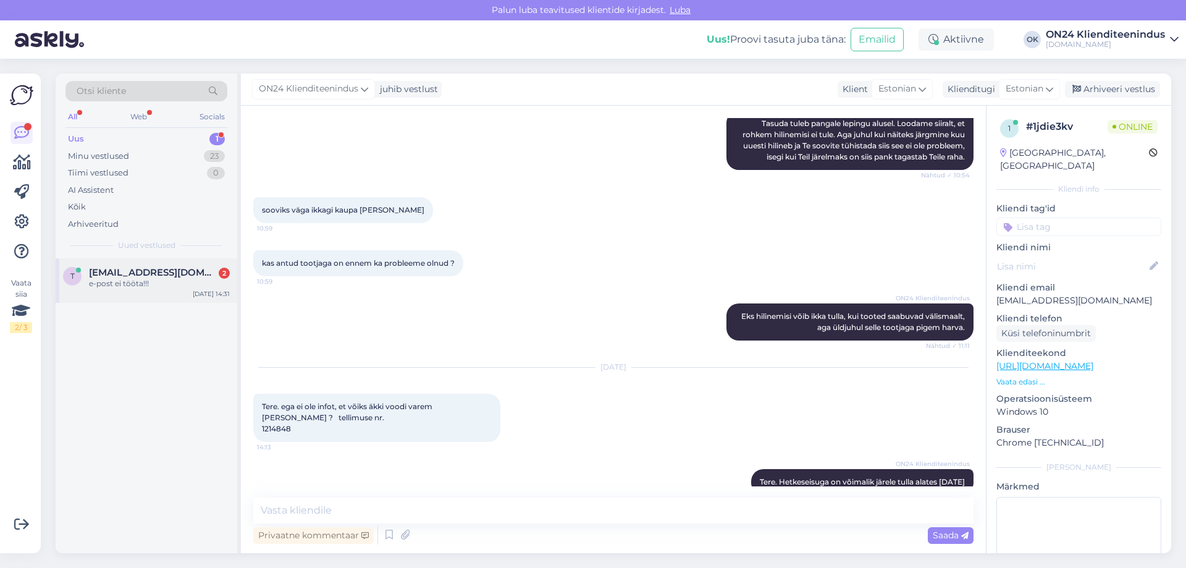
click at [140, 264] on div "t [EMAIL_ADDRESS][DOMAIN_NAME] 2 e-post ei tööta!!! [DATE] 14:31" at bounding box center [147, 280] width 182 height 44
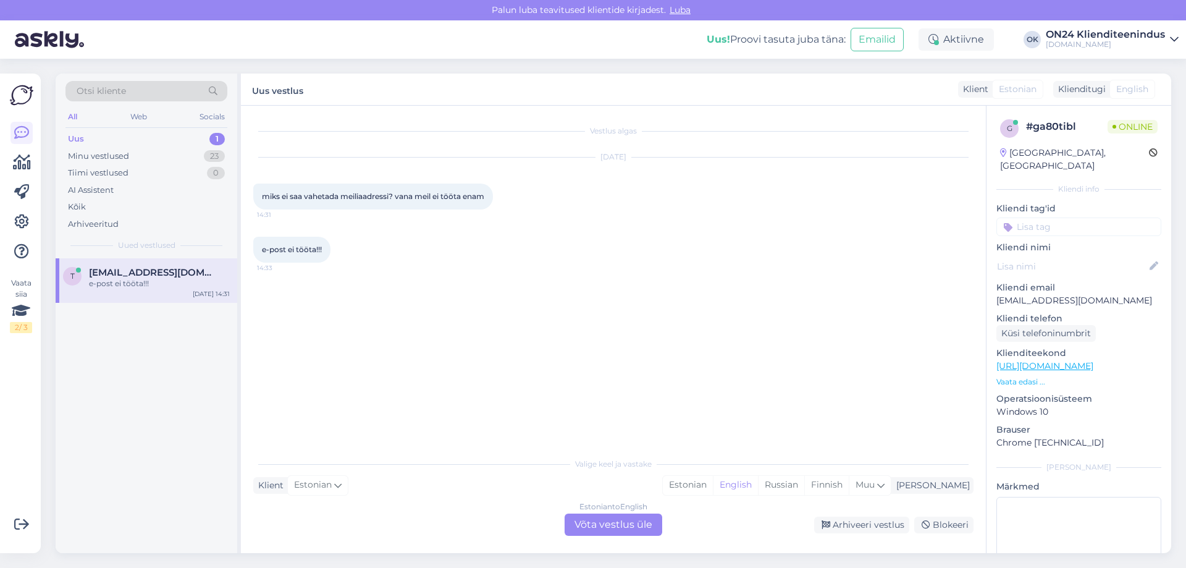
scroll to position [0, 0]
click at [1020, 294] on p "[EMAIL_ADDRESS][DOMAIN_NAME]" at bounding box center [1079, 300] width 165 height 13
copy p "[EMAIL_ADDRESS][DOMAIN_NAME]"
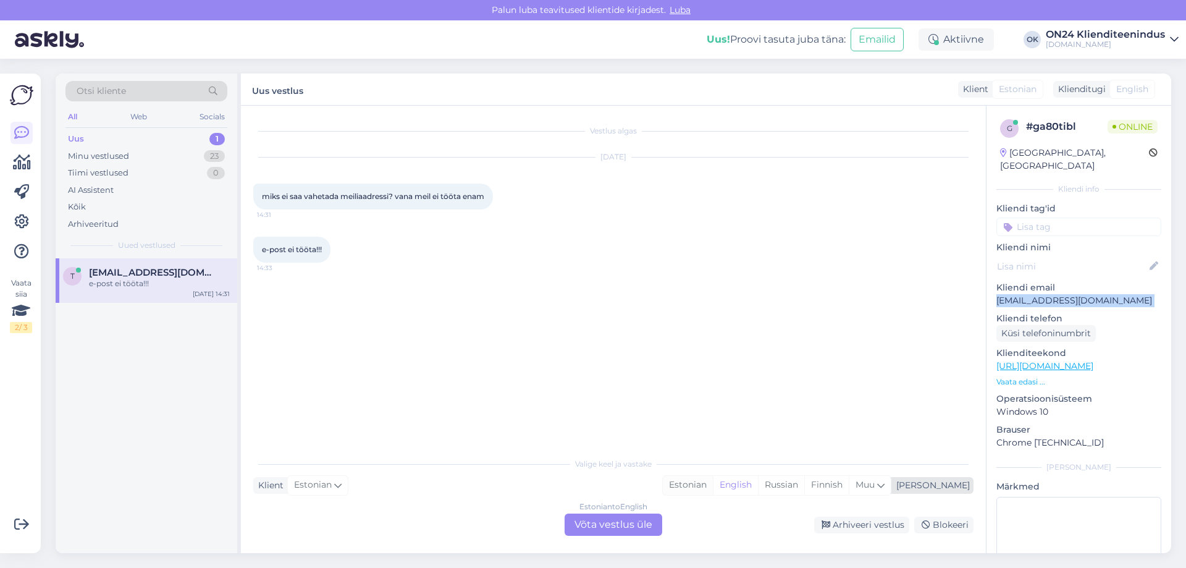
click at [713, 484] on div "Estonian" at bounding box center [688, 485] width 50 height 19
click at [593, 531] on div "Estonian to Estonian Võta vestlus üle" at bounding box center [614, 525] width 98 height 22
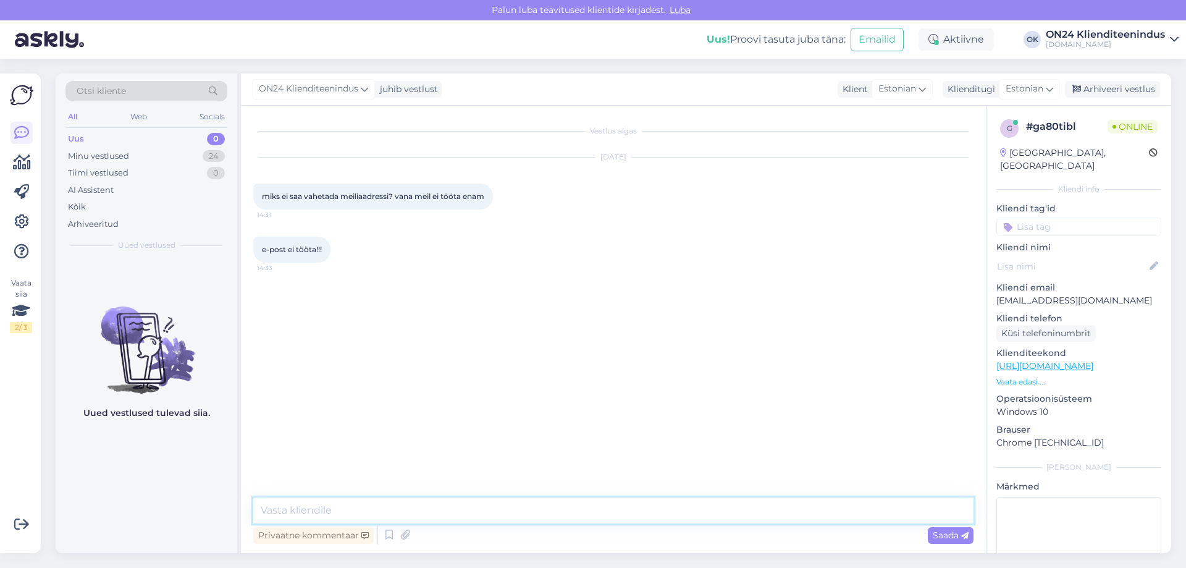
click at [540, 512] on textarea at bounding box center [613, 510] width 721 height 26
type textarea "Tere. [PERSON_NAME] muudatuse. Mis on uus e-mail?"
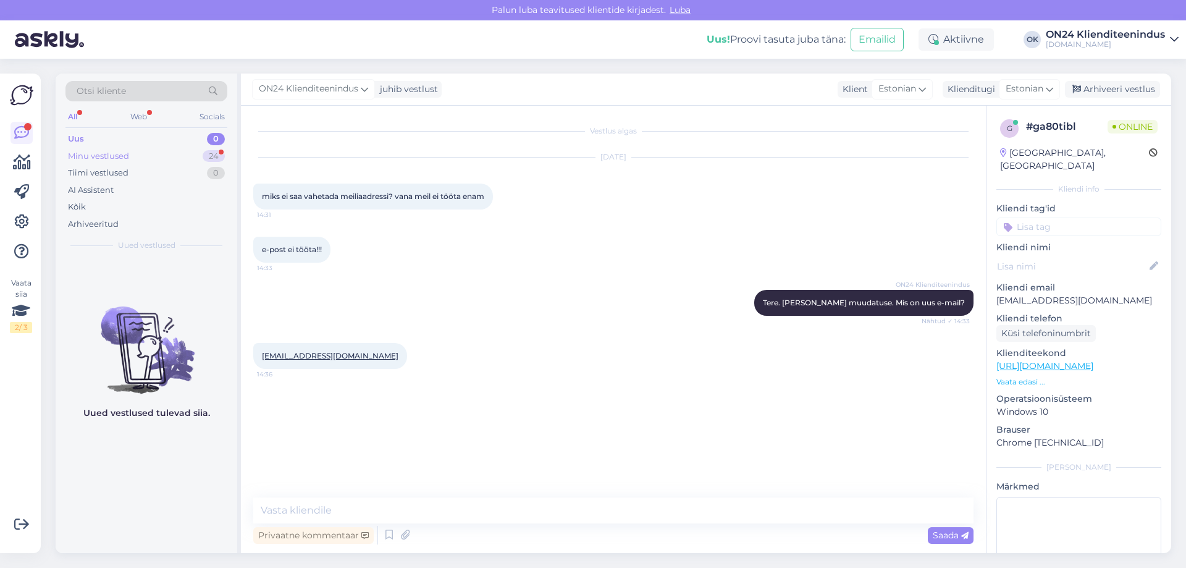
click at [124, 153] on div "Minu vestlused" at bounding box center [98, 156] width 61 height 12
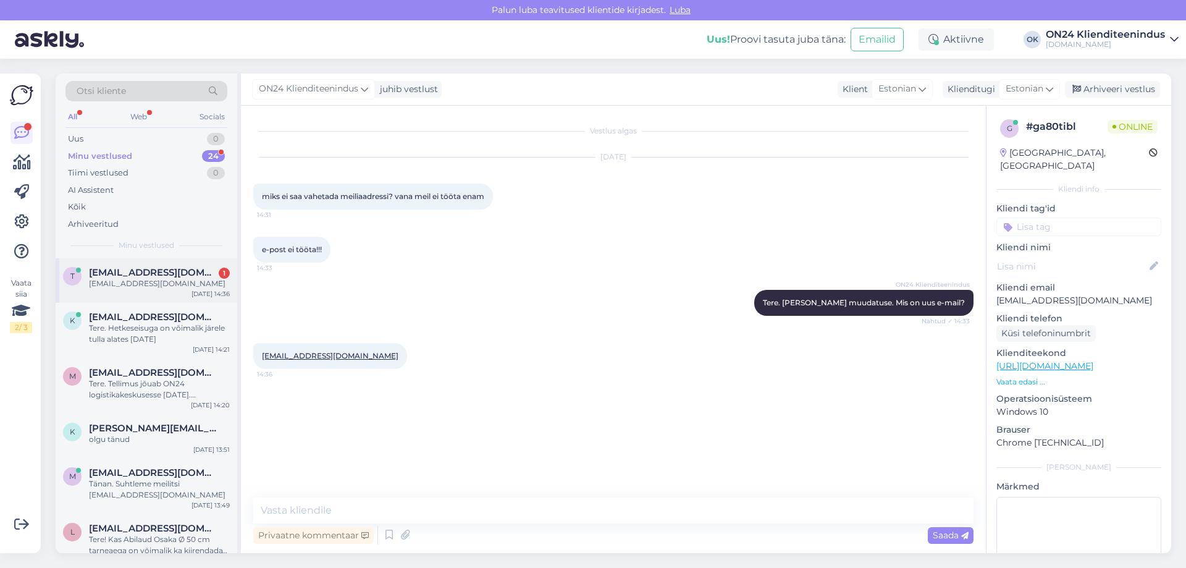
click at [141, 268] on span "[EMAIL_ADDRESS][DOMAIN_NAME]" at bounding box center [153, 272] width 129 height 11
drag, startPoint x: 356, startPoint y: 355, endPoint x: 261, endPoint y: 350, distance: 95.3
click at [261, 350] on div "[EMAIL_ADDRESS][DOMAIN_NAME] 14:36" at bounding box center [330, 356] width 154 height 26
copy link "[EMAIL_ADDRESS][DOMAIN_NAME]"
click at [261, 350] on div "[EMAIL_ADDRESS][DOMAIN_NAME] 14:36" at bounding box center [330, 356] width 154 height 26
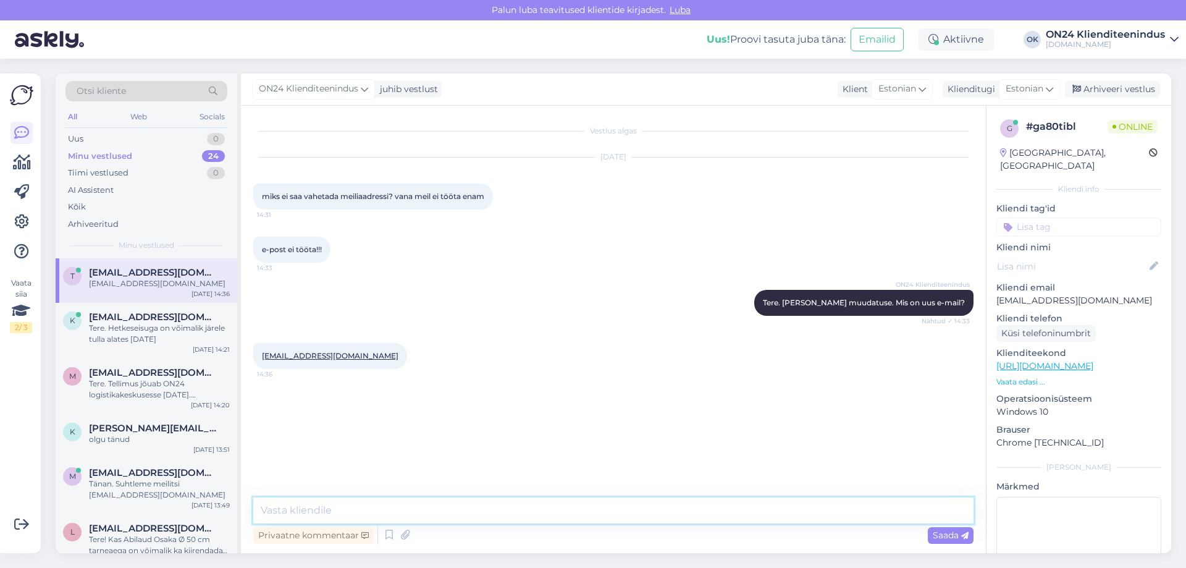
click at [316, 514] on textarea at bounding box center [613, 510] width 721 height 26
type textarea "Muudatus tehtud."
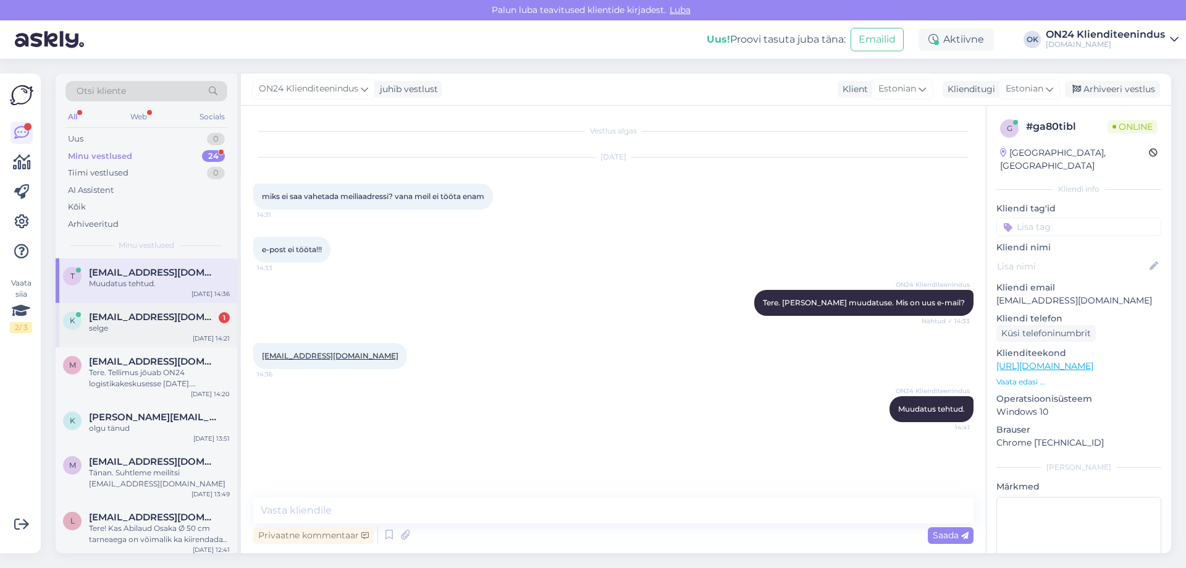
click at [148, 320] on span "[EMAIL_ADDRESS][DOMAIN_NAME]" at bounding box center [153, 316] width 129 height 11
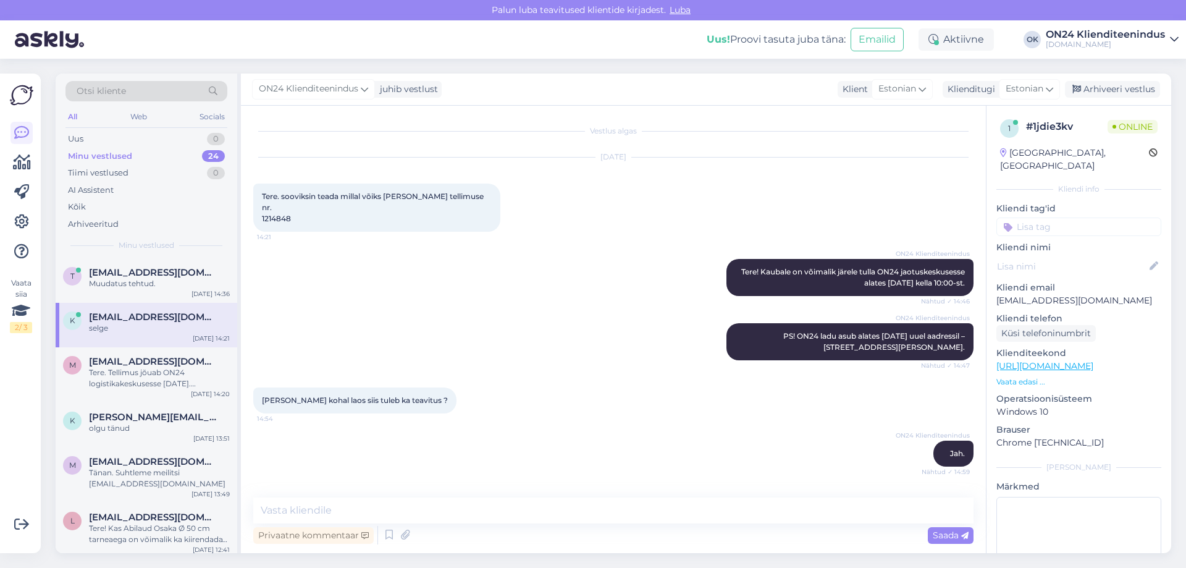
scroll to position [890, 0]
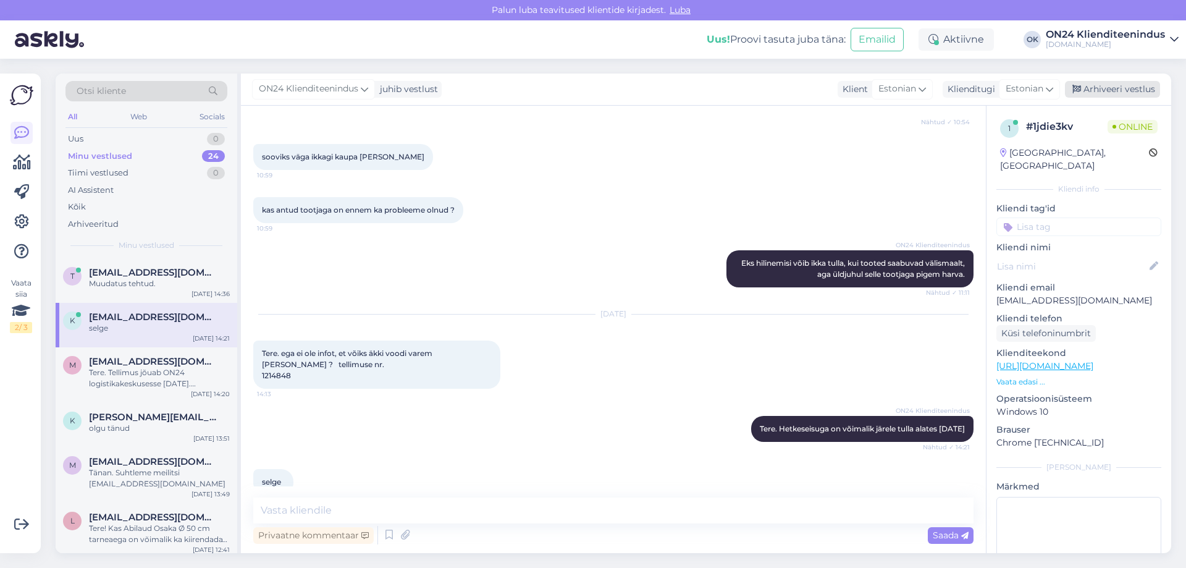
click at [1092, 87] on div "Arhiveeri vestlus" at bounding box center [1112, 89] width 95 height 17
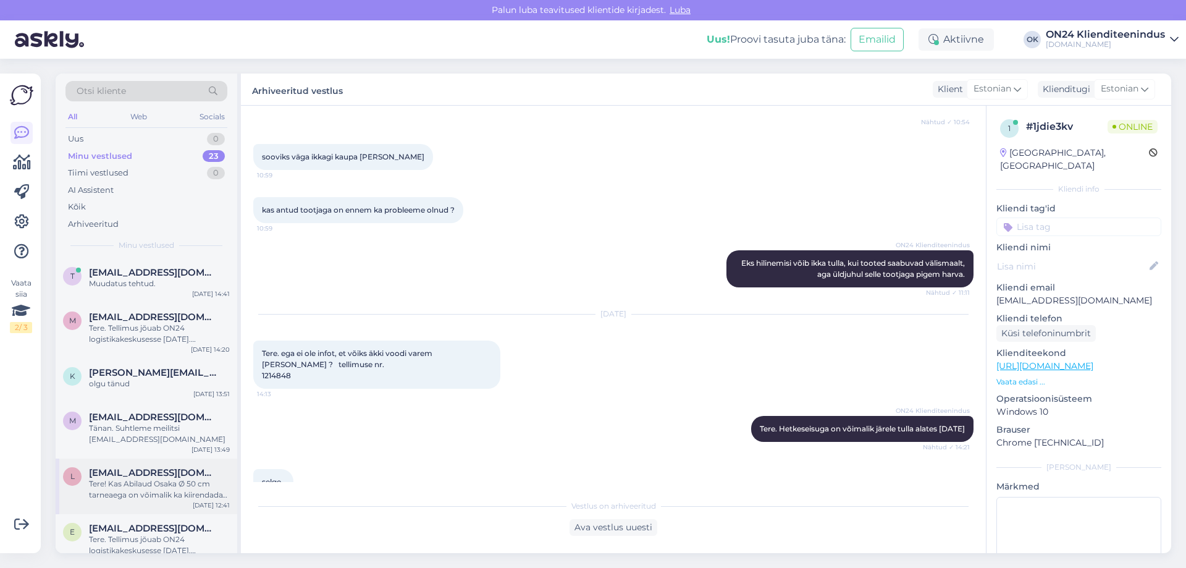
click at [140, 473] on span "[EMAIL_ADDRESS][DOMAIN_NAME]" at bounding box center [153, 472] width 129 height 11
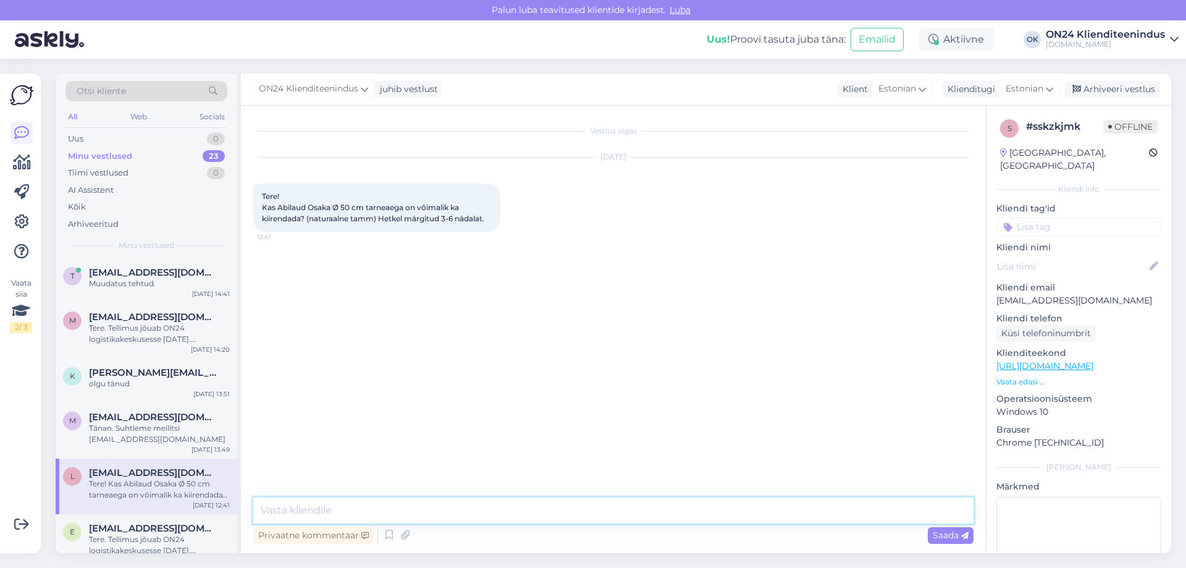
click at [564, 509] on textarea at bounding box center [613, 510] width 721 height 26
type textarea "t"
type textarea "Tere. [PERSON_NAME] teha tellimus siis tarne meie lattu oleks [DATE]."
